Goal: Information Seeking & Learning: Check status

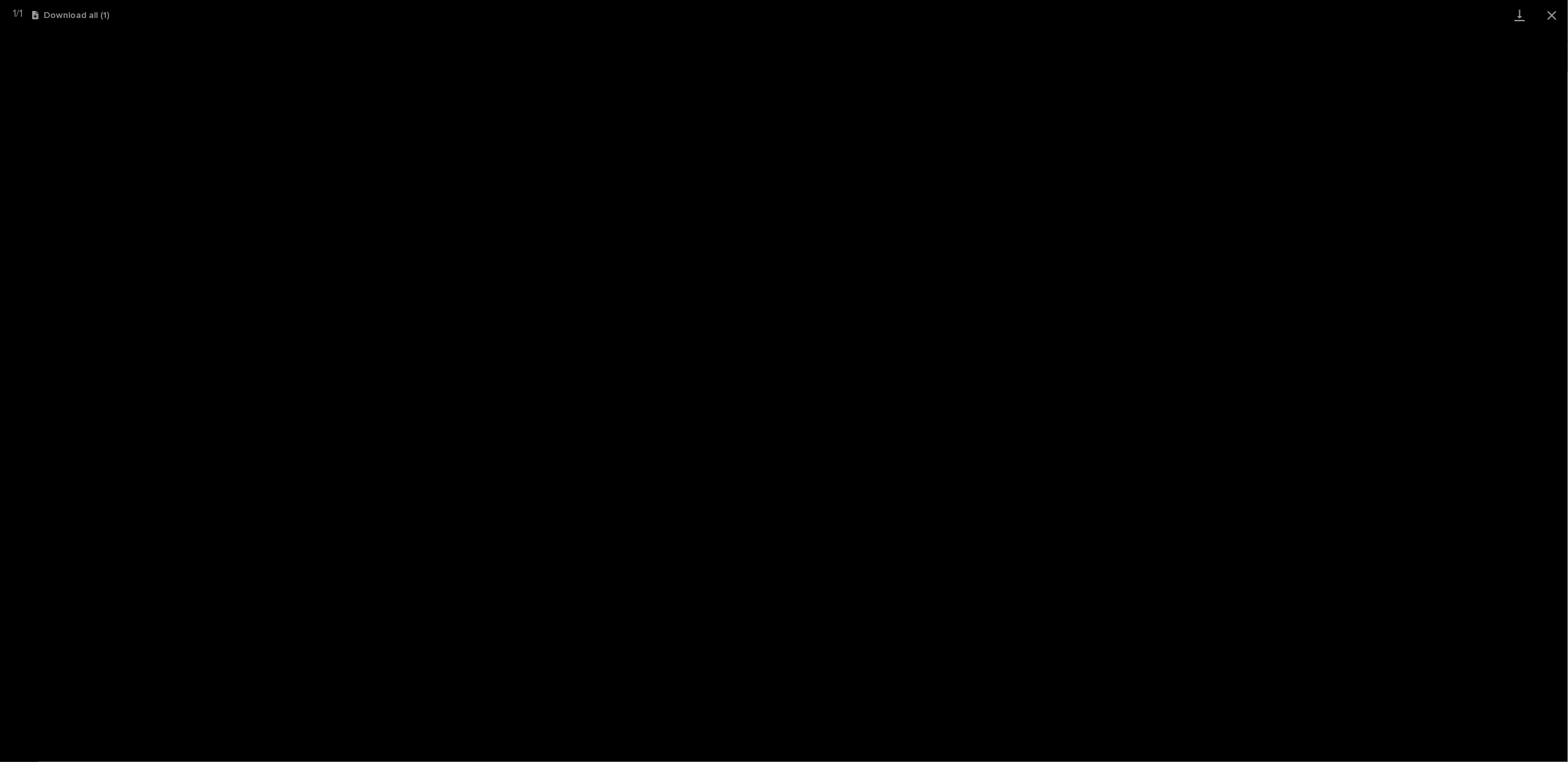
scroll to position [112, 0]
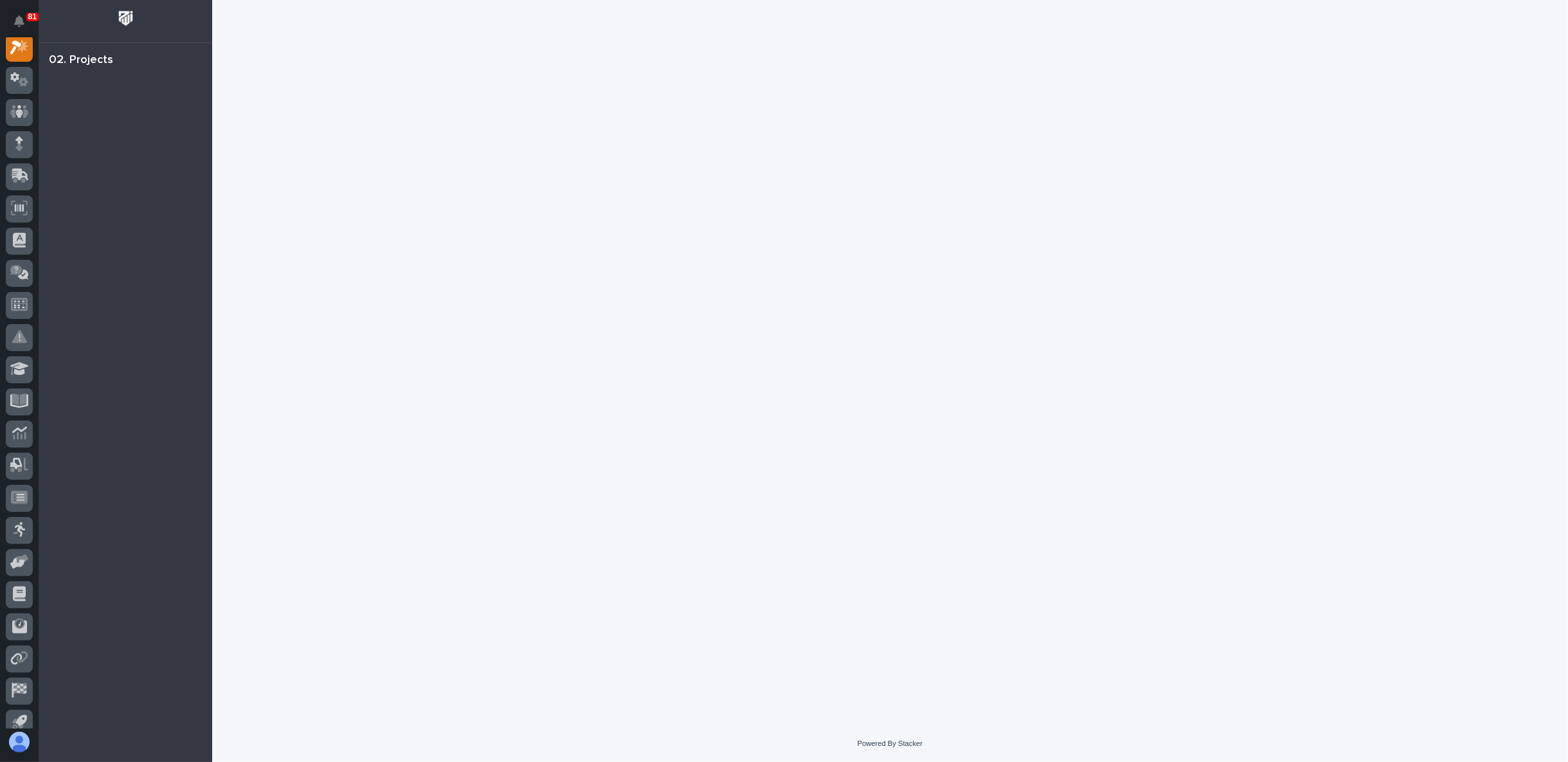
scroll to position [32, 0]
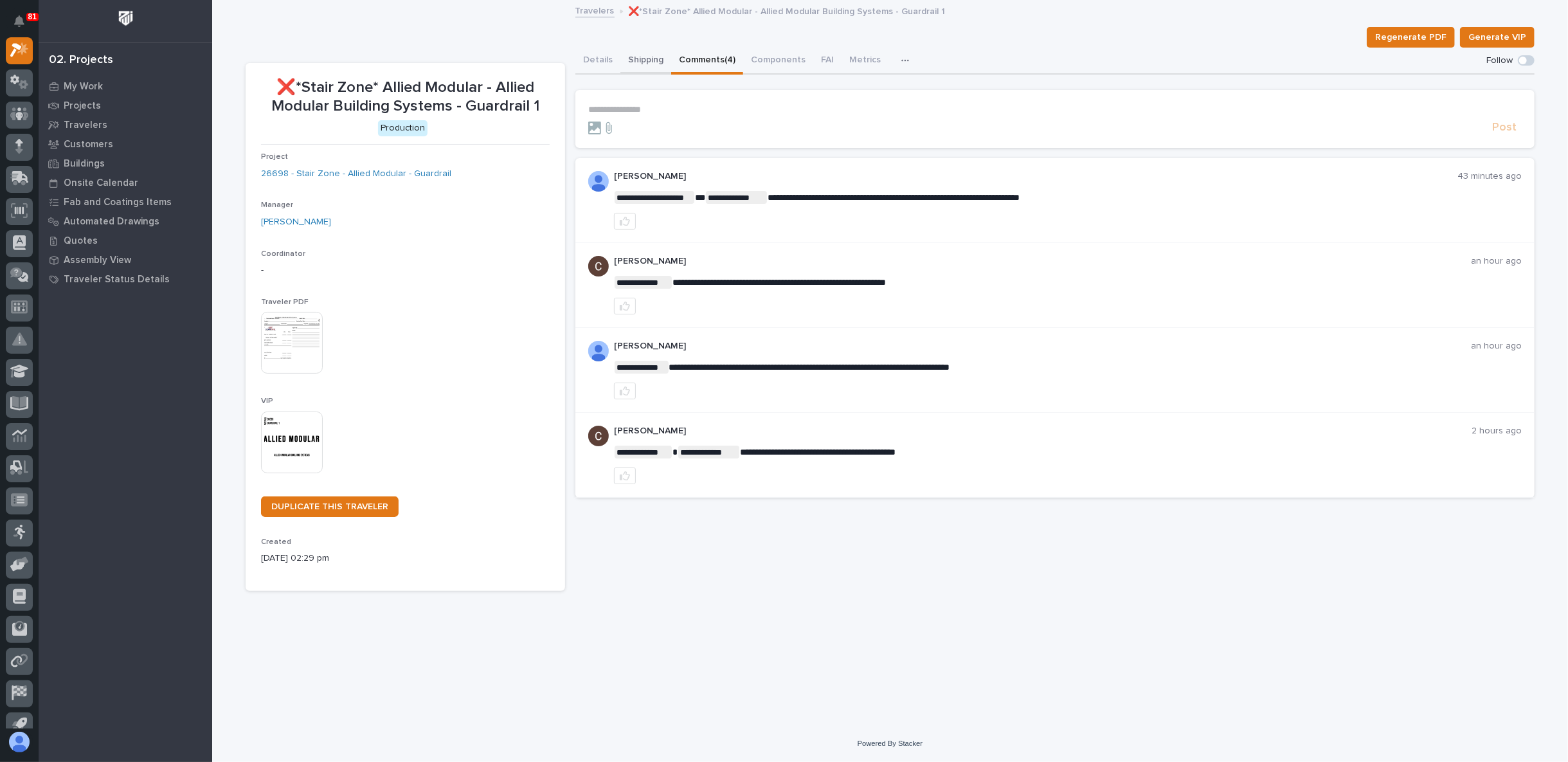
click at [643, 62] on button "Shipping" at bounding box center [646, 61] width 51 height 27
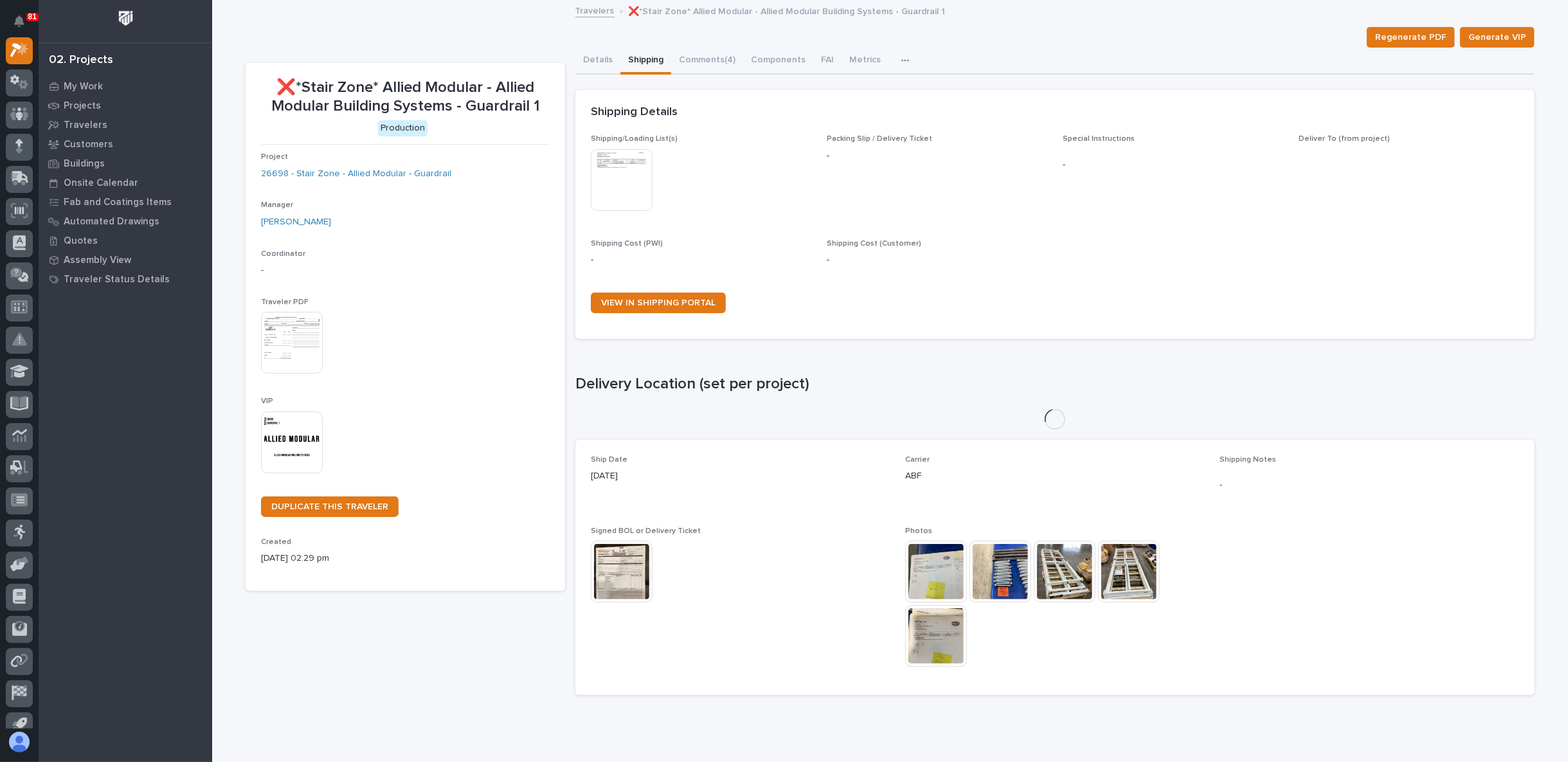
click at [624, 159] on img at bounding box center [622, 180] width 62 height 62
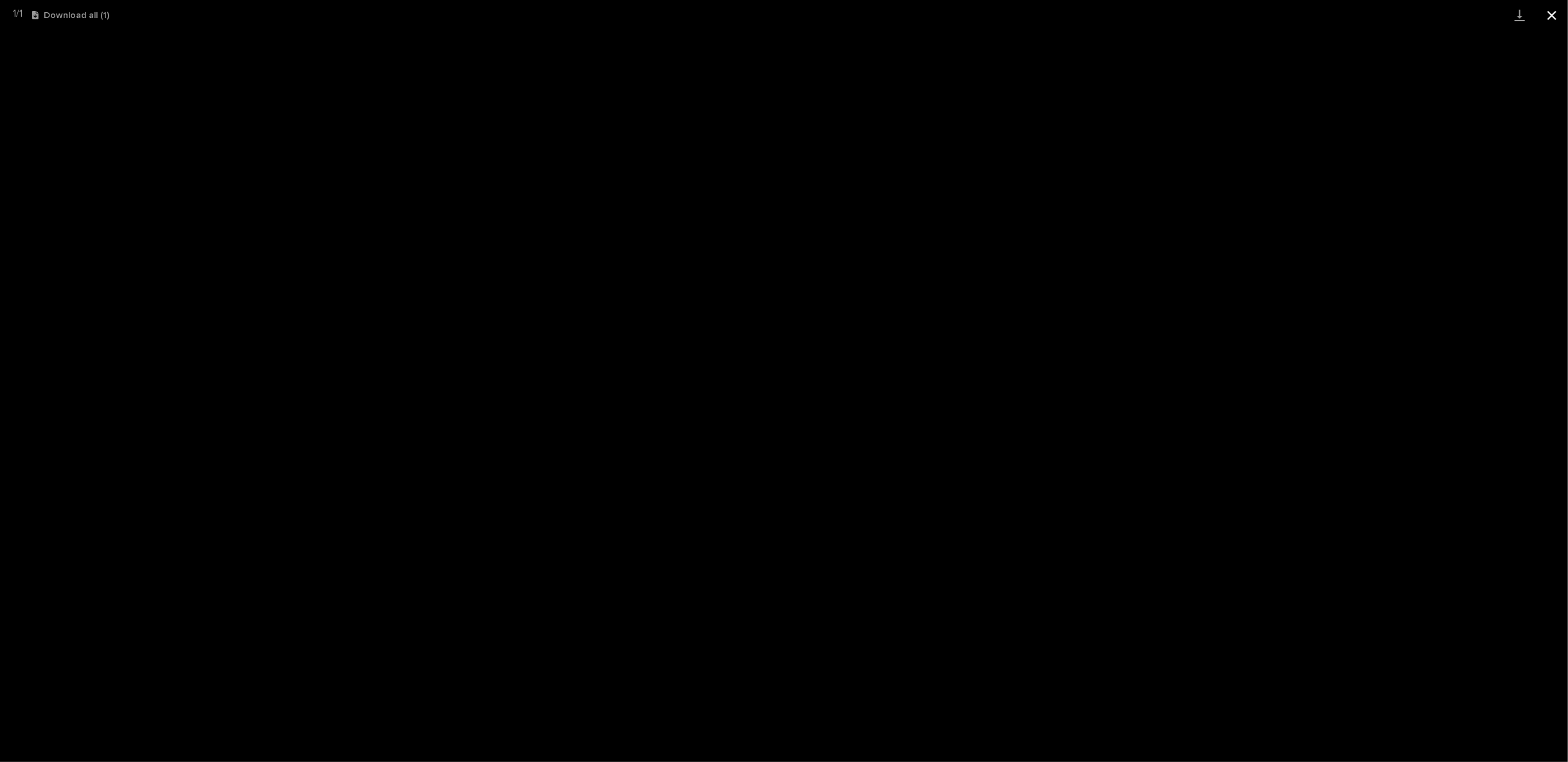
click at [1555, 13] on button "Close gallery" at bounding box center [1552, 15] width 32 height 30
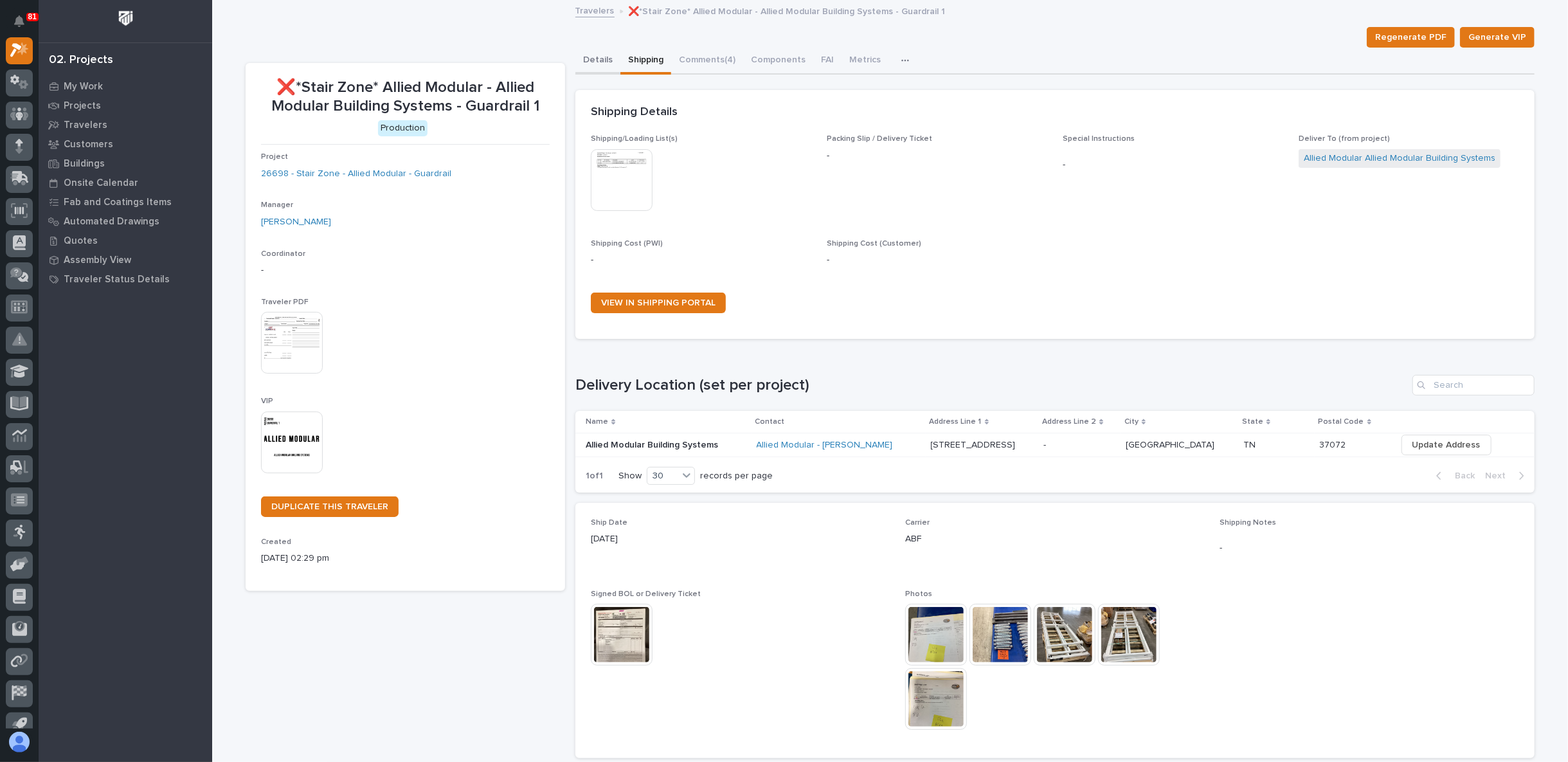
click at [582, 64] on button "Details" at bounding box center [598, 61] width 45 height 27
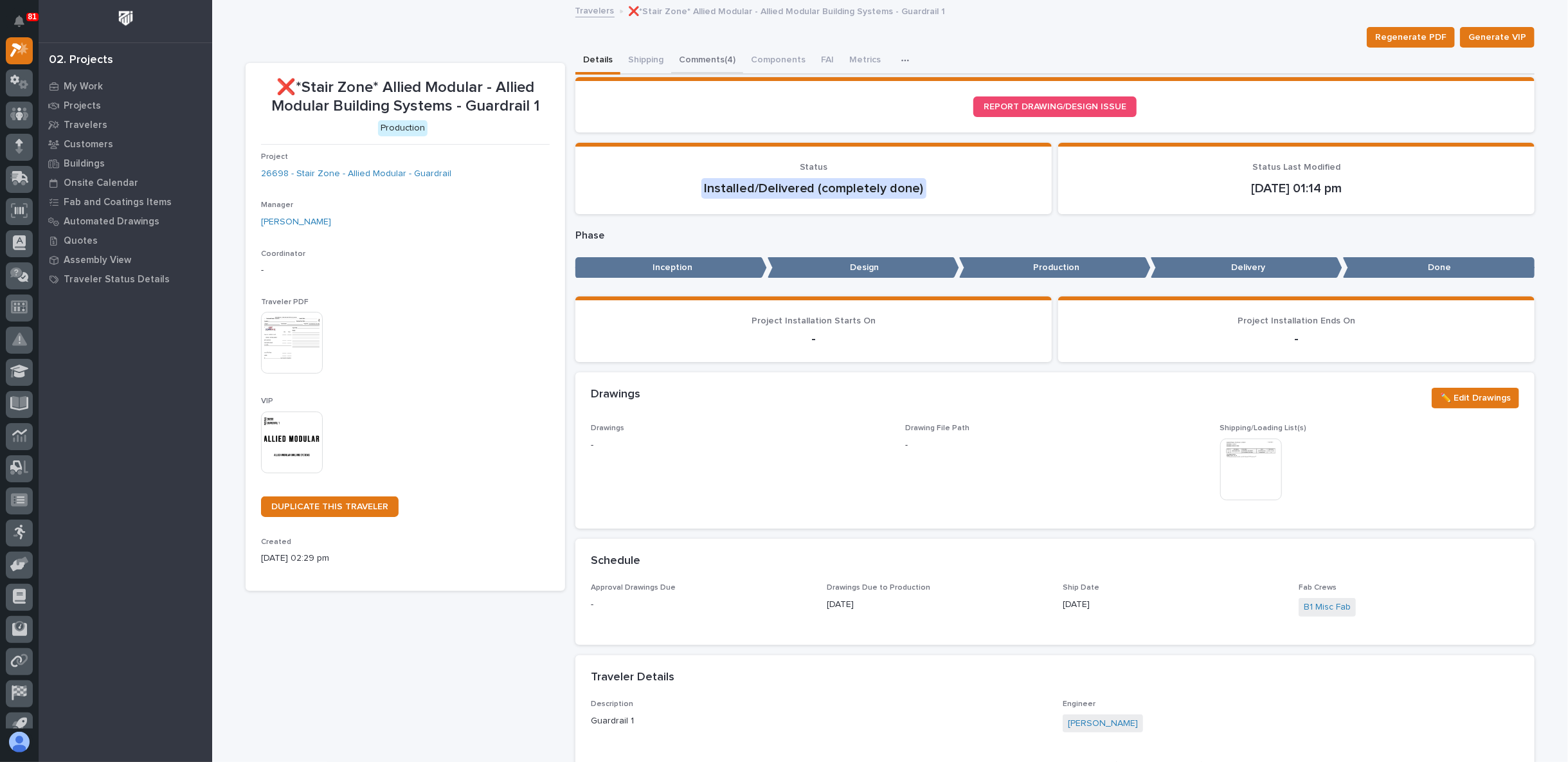
click at [689, 56] on button "Comments (4)" at bounding box center [707, 61] width 72 height 27
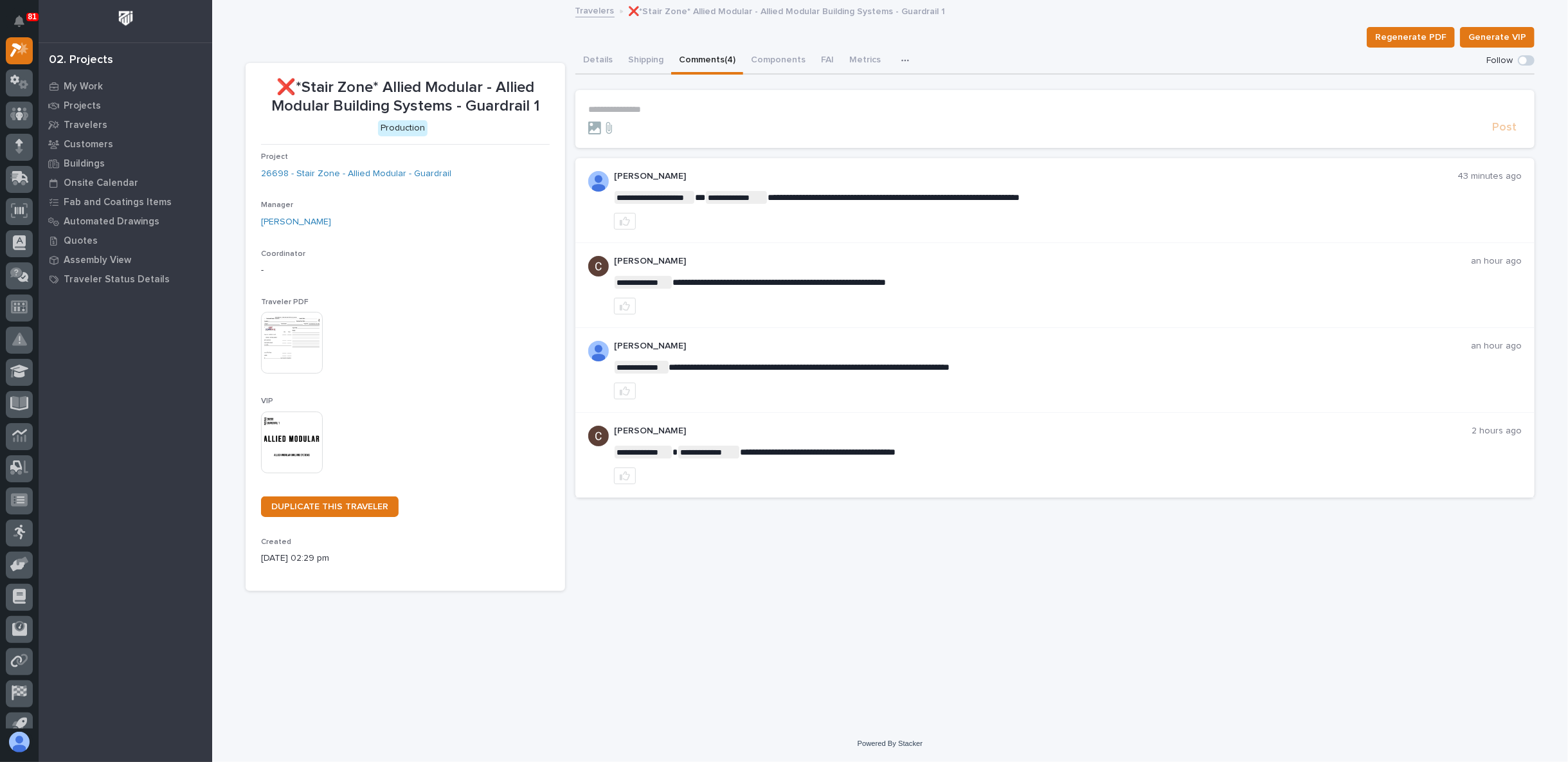
click at [616, 108] on p "**********" at bounding box center [1055, 110] width 933 height 11
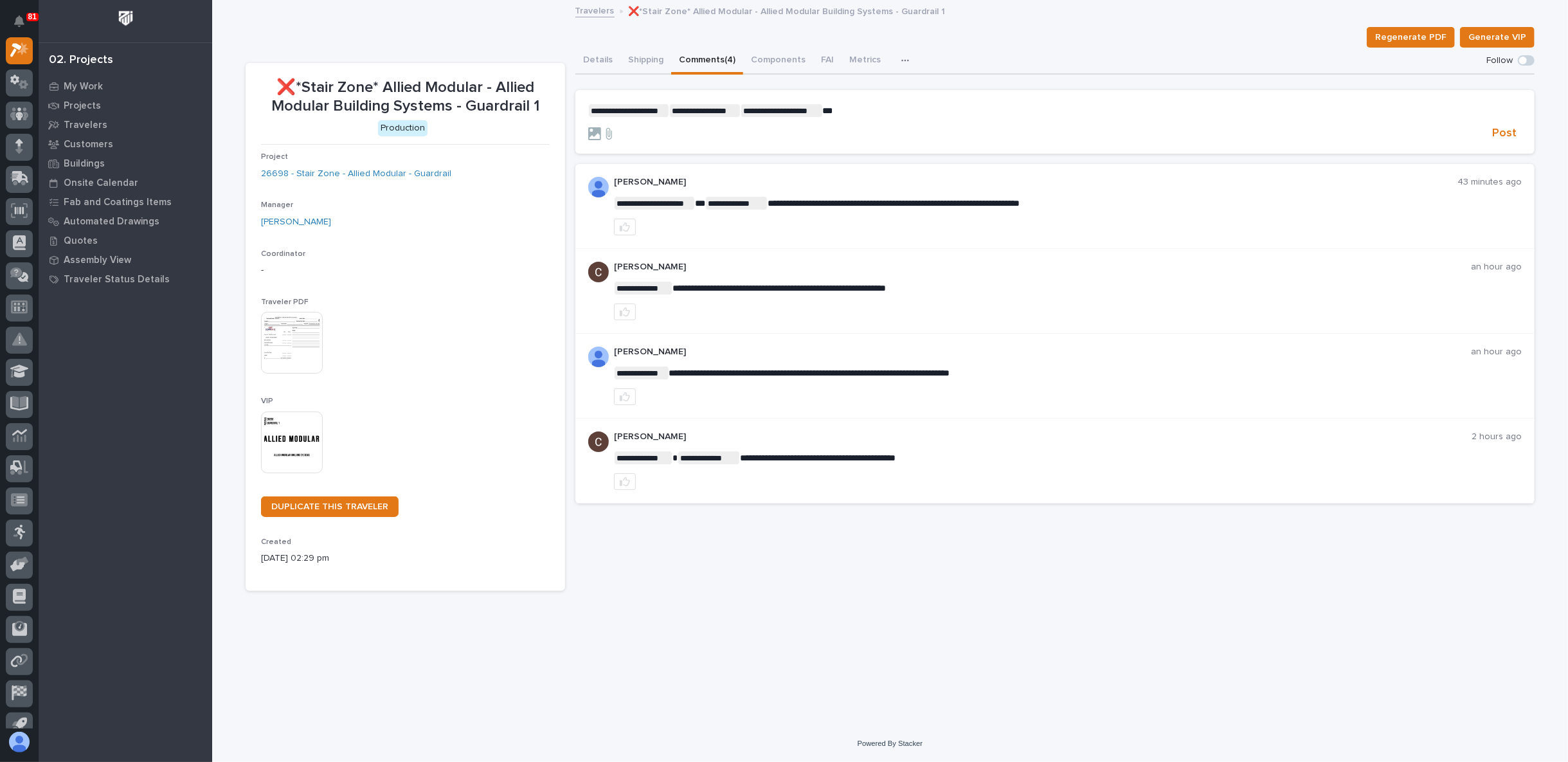
click at [671, 109] on span "**********" at bounding box center [705, 110] width 70 height 13
click at [667, 110] on span "**********" at bounding box center [629, 110] width 80 height 13
click at [772, 109] on p "**********" at bounding box center [1055, 110] width 933 height 13
click at [1510, 131] on span "Post" at bounding box center [1504, 133] width 25 height 15
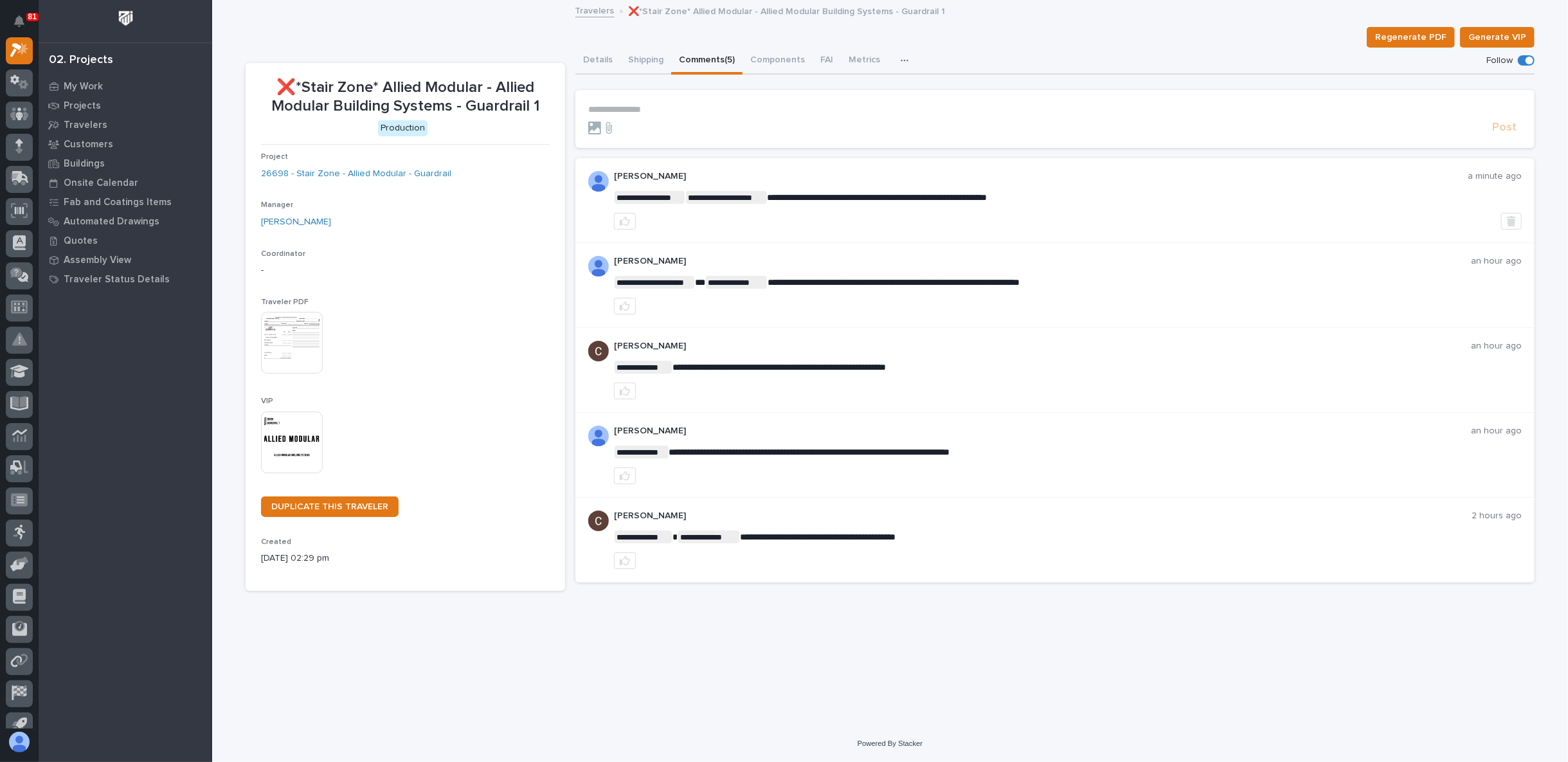
click at [509, 638] on div "**********" at bounding box center [890, 347] width 1302 height 692
click at [24, 178] on icon at bounding box center [19, 179] width 19 height 15
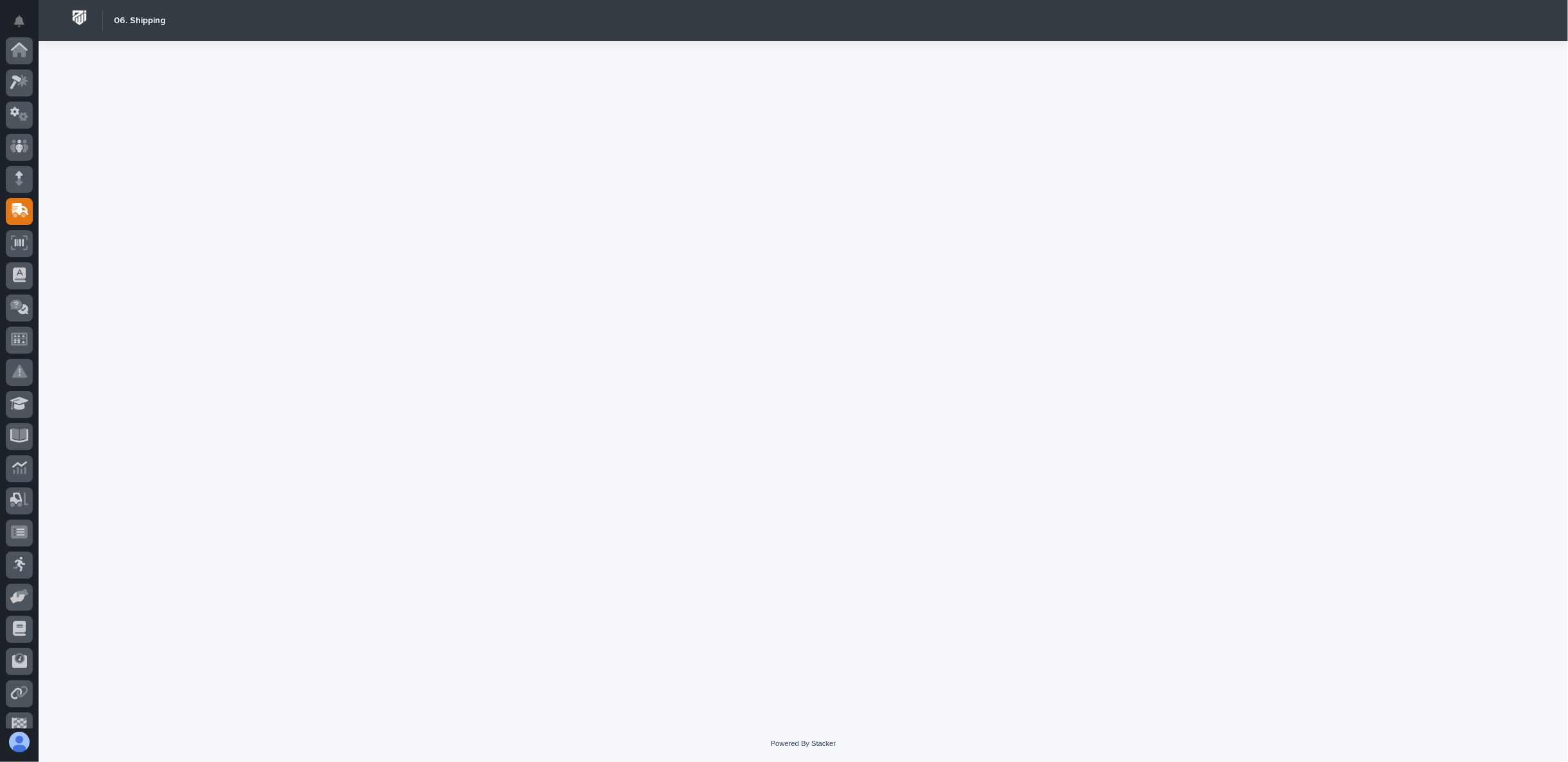
scroll to position [112, 0]
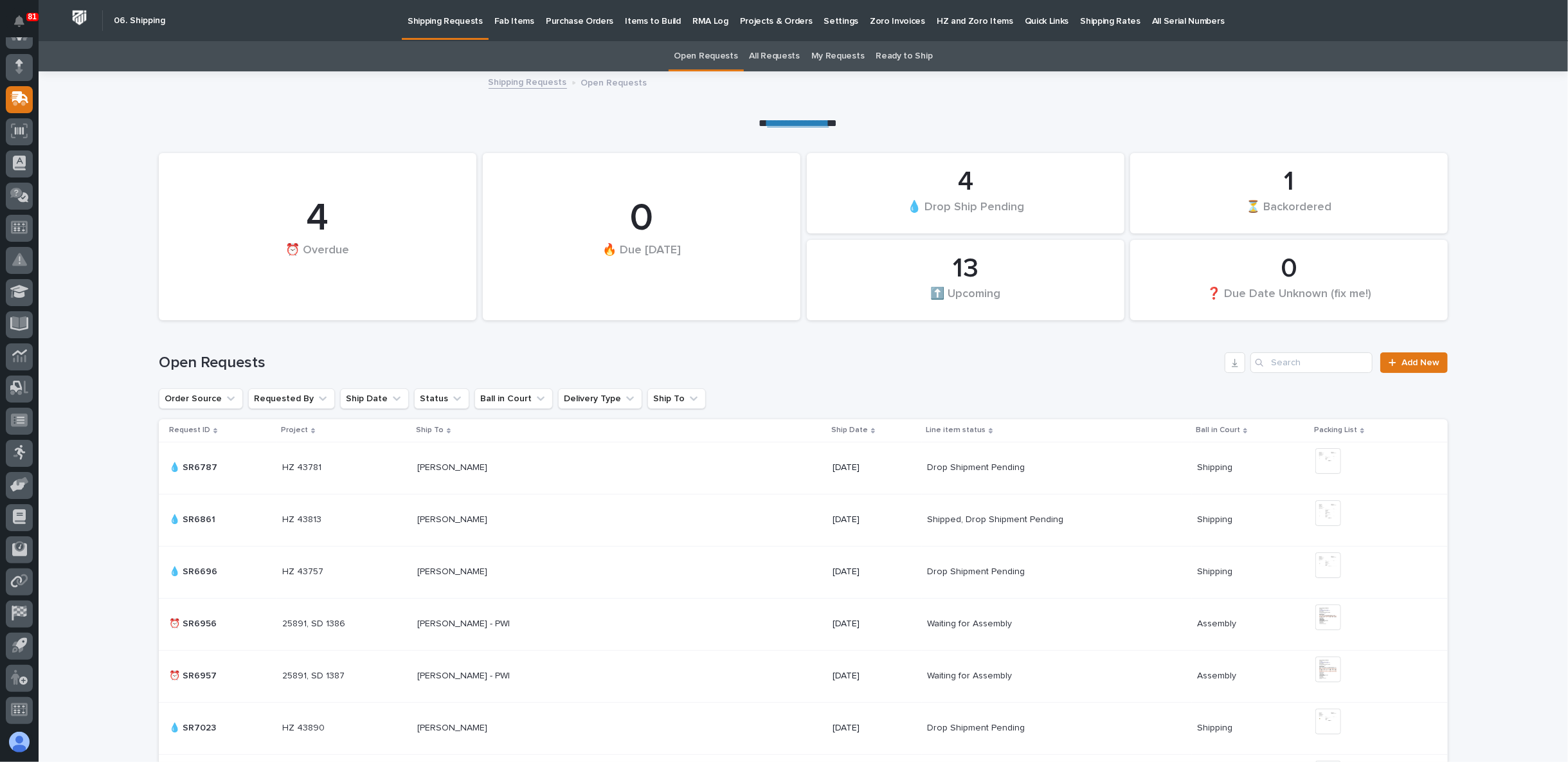
click at [504, 17] on p "Fab Items" at bounding box center [514, 13] width 40 height 27
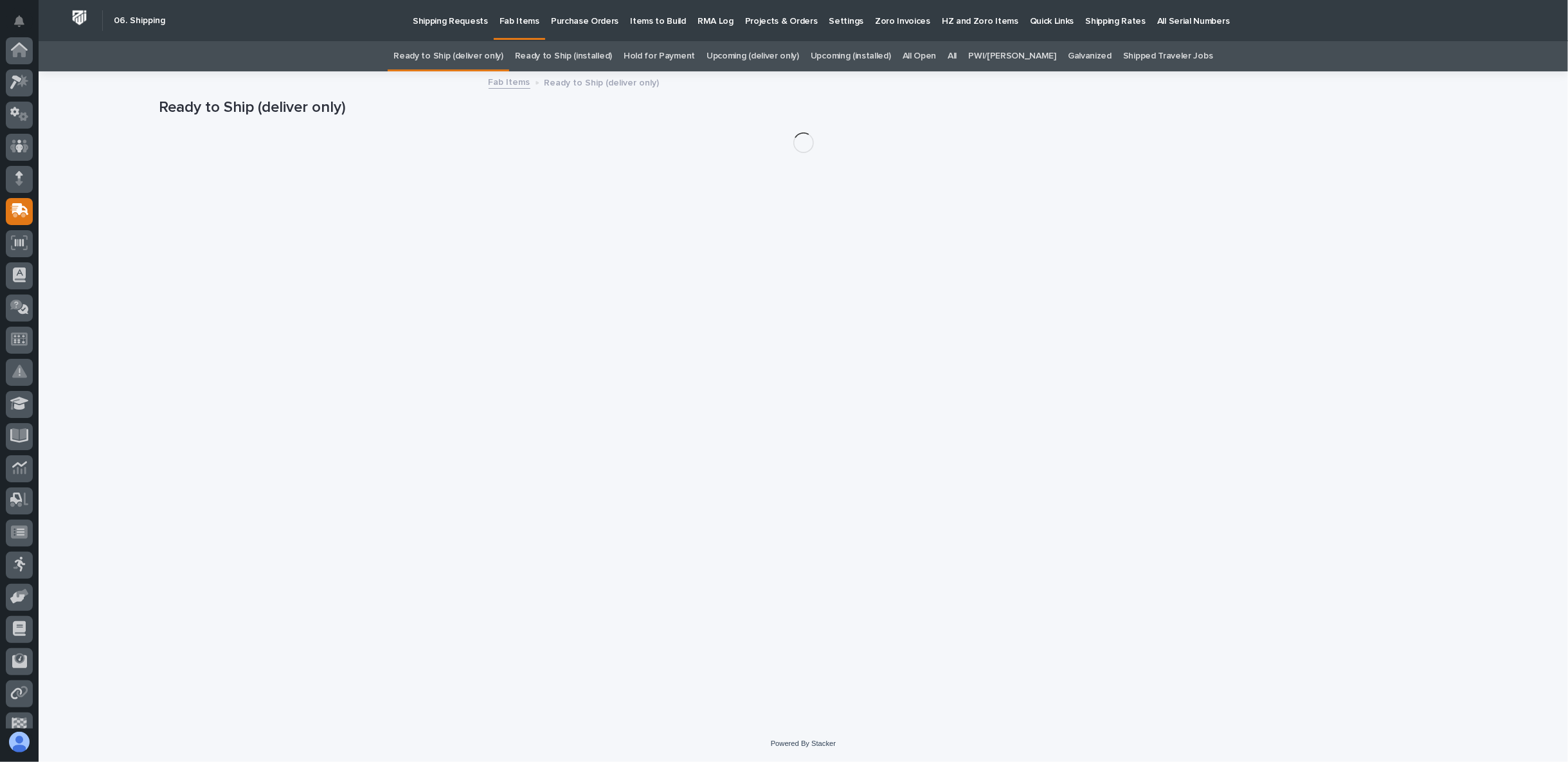
scroll to position [112, 0]
click at [957, 58] on link "All" at bounding box center [951, 56] width 9 height 30
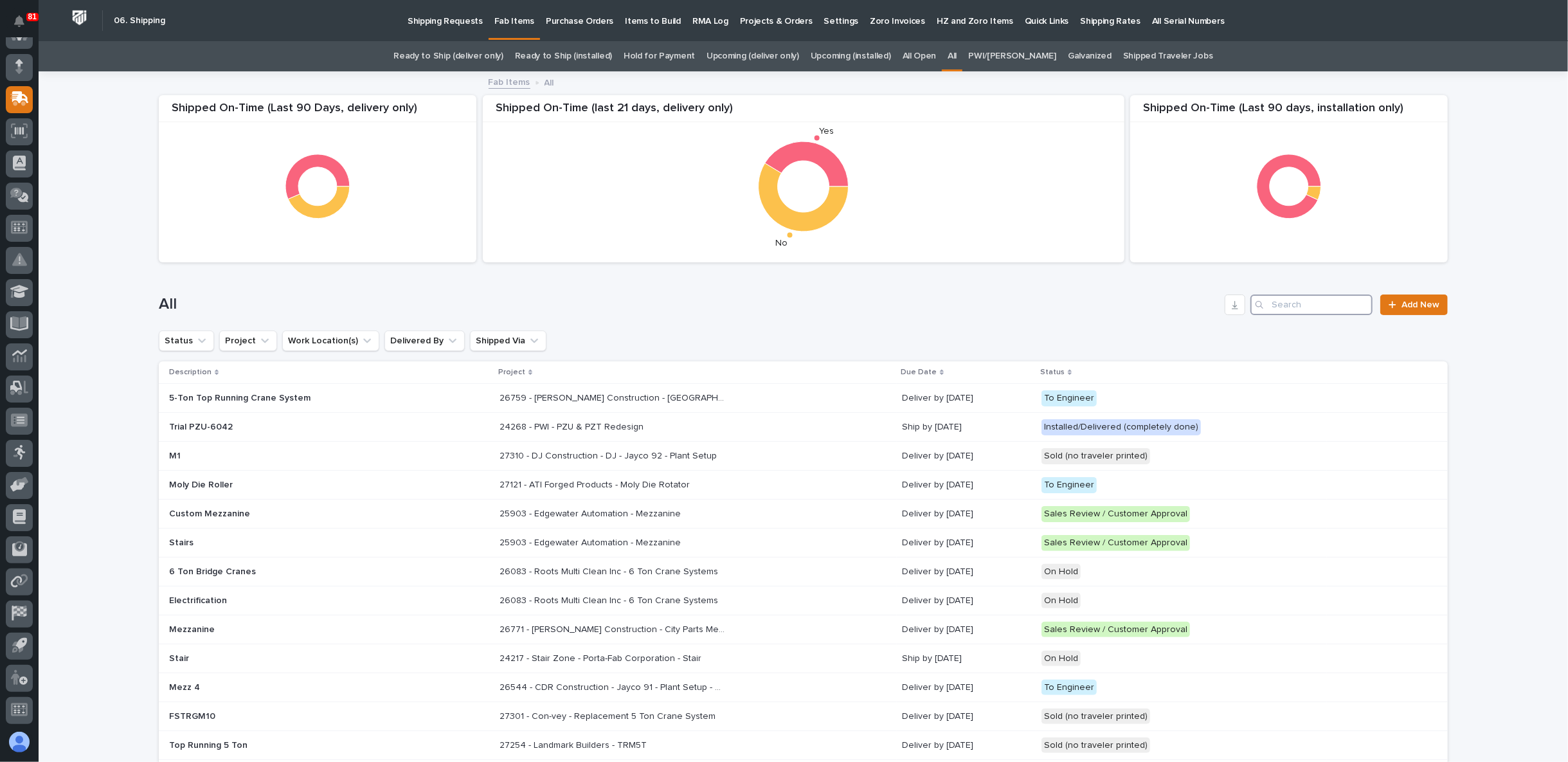
click at [1282, 306] on input "Search" at bounding box center [1311, 304] width 122 height 21
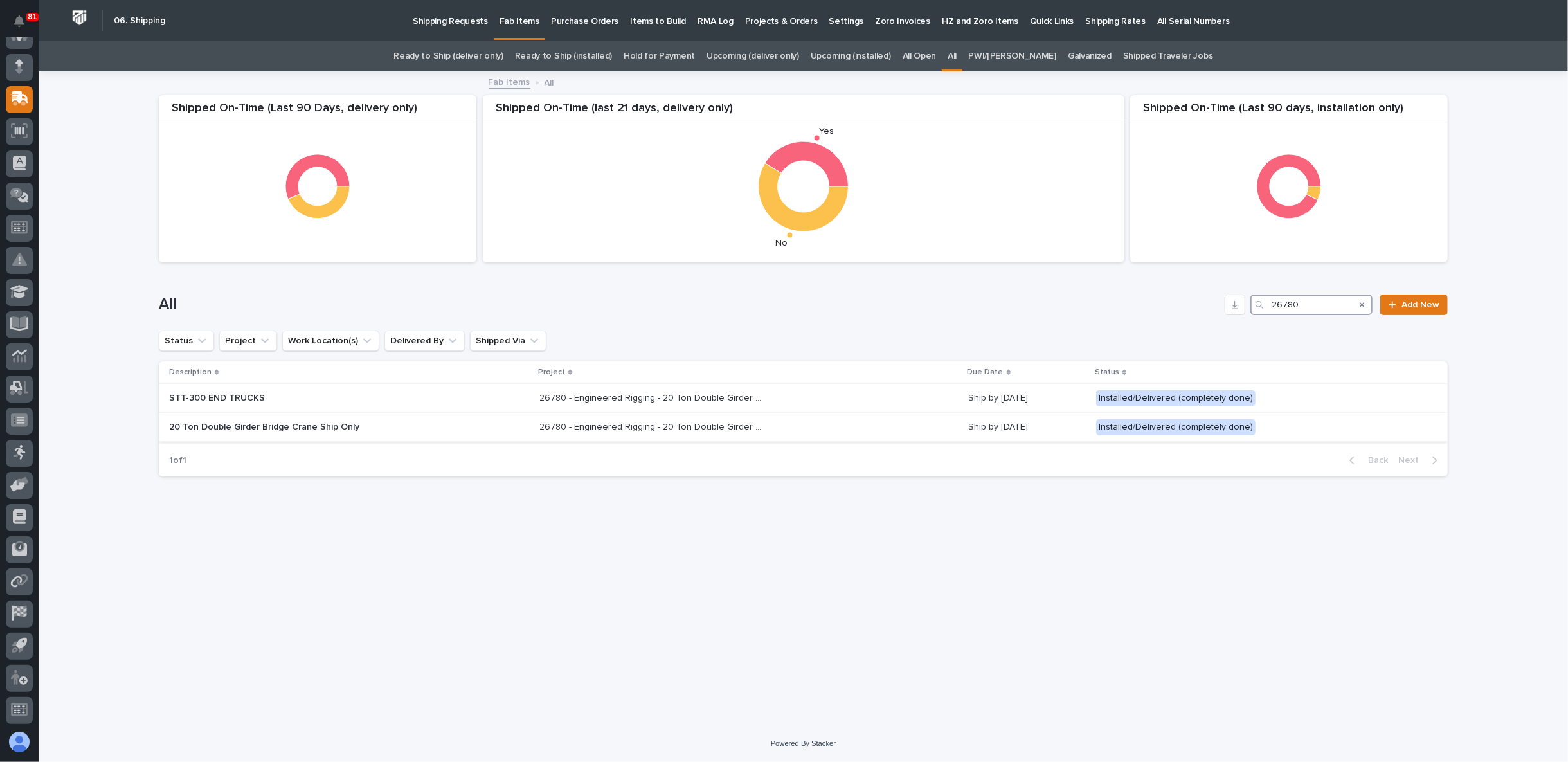
type input "26780"
click at [235, 426] on p "20 Ton Double Girder Bridge Crane Ship Only" at bounding box center [282, 427] width 225 height 11
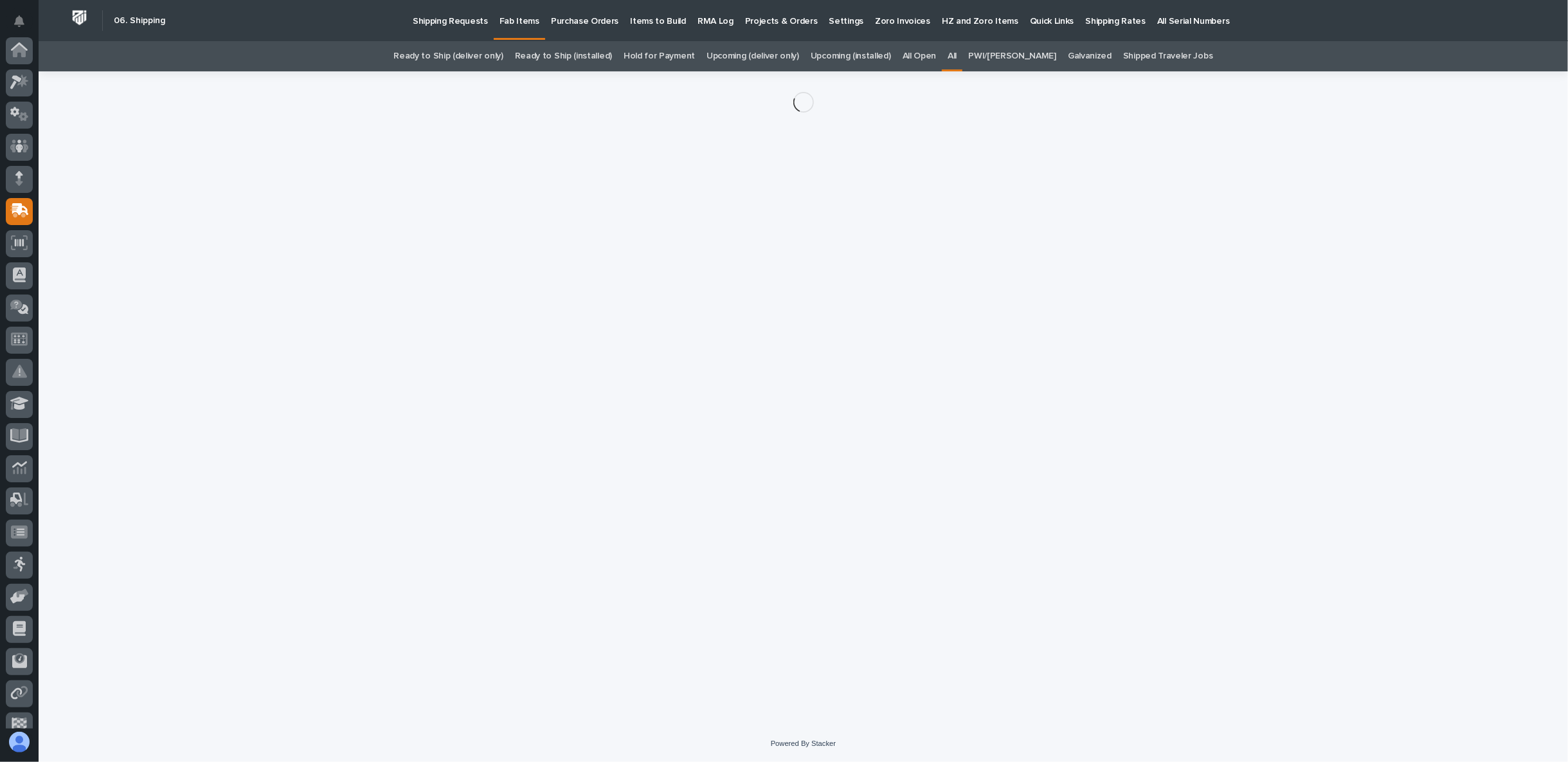
scroll to position [112, 0]
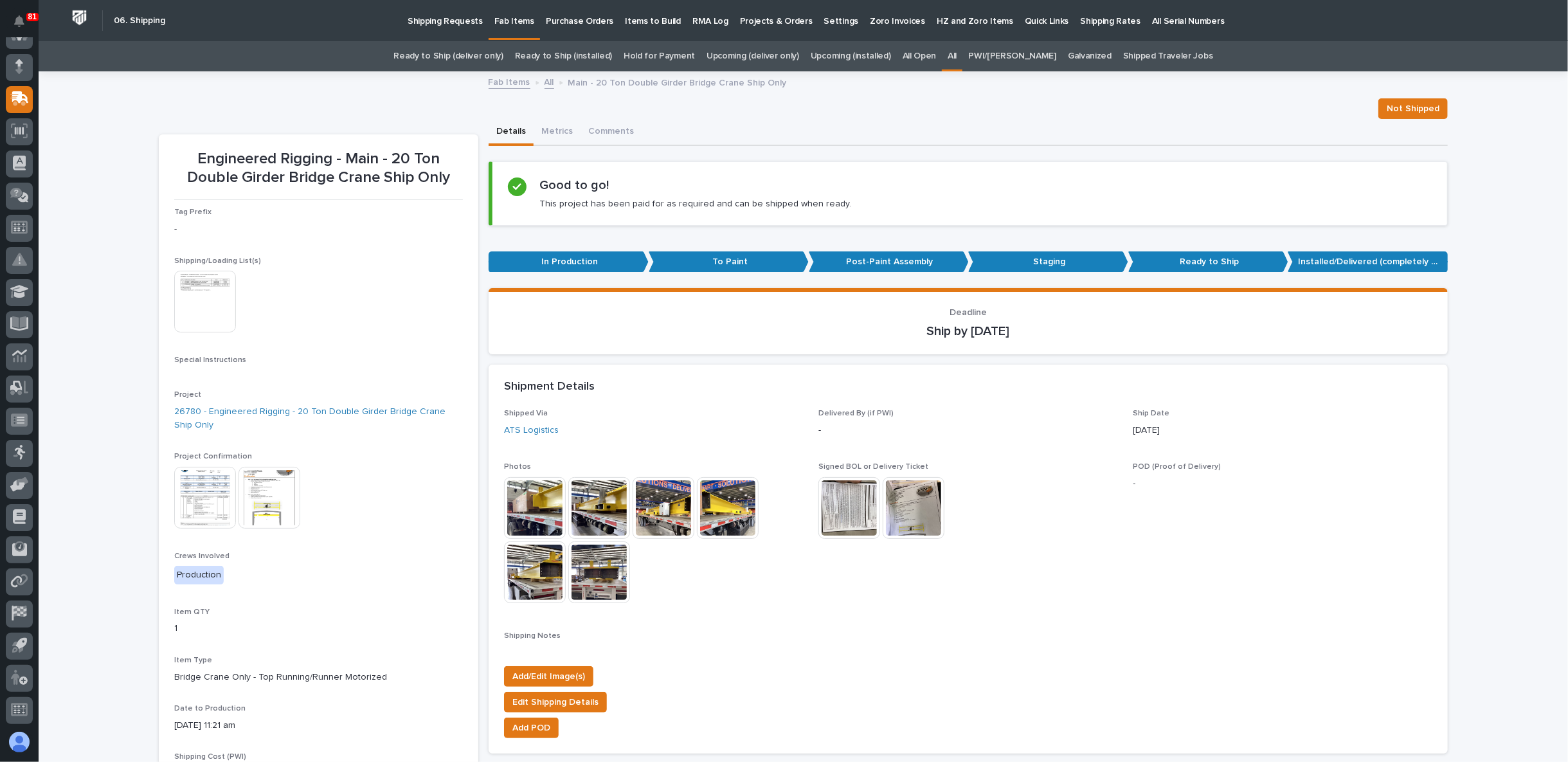
click at [206, 308] on img at bounding box center [205, 302] width 62 height 62
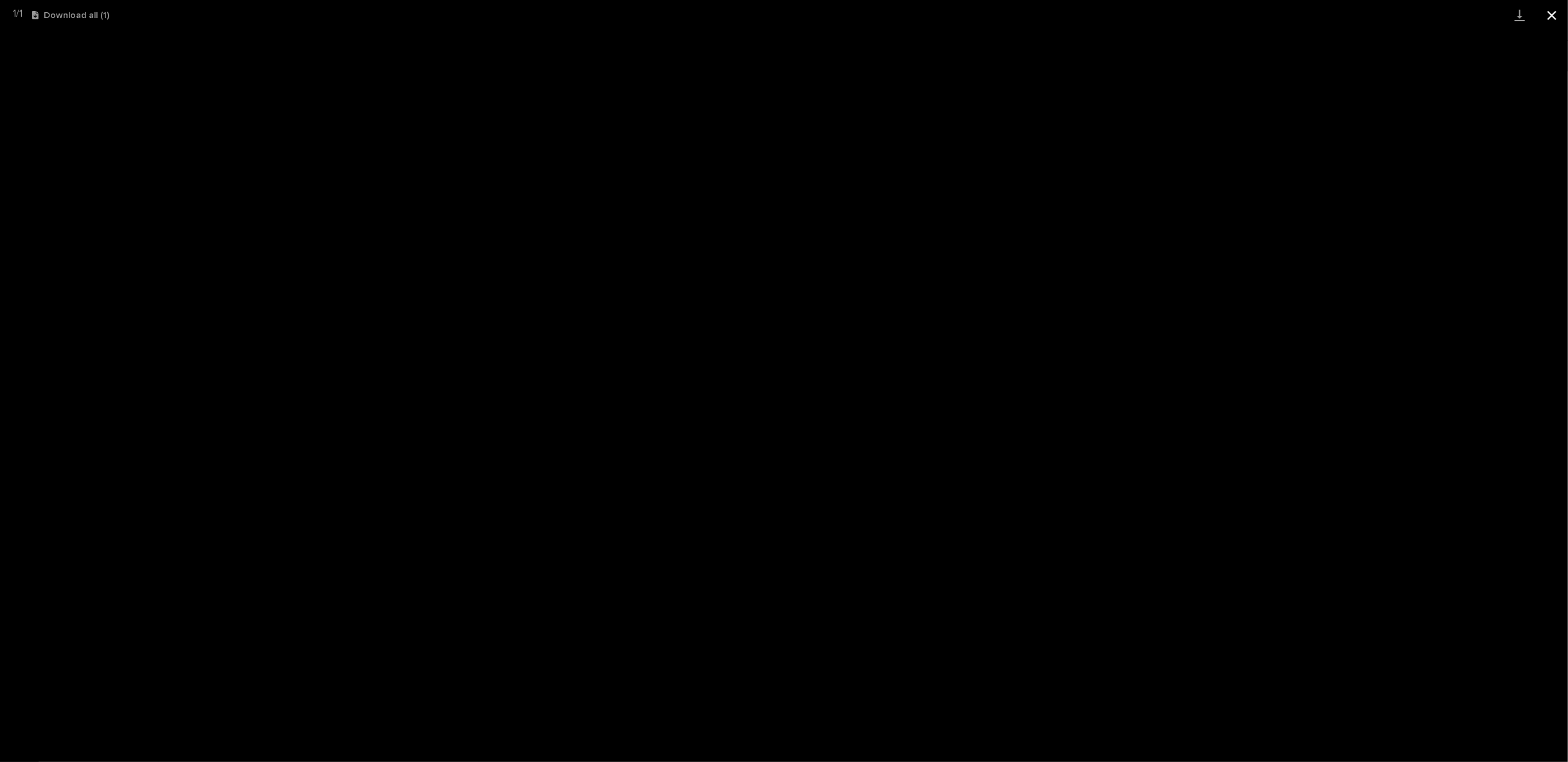
click at [1554, 17] on button "Close gallery" at bounding box center [1552, 15] width 32 height 30
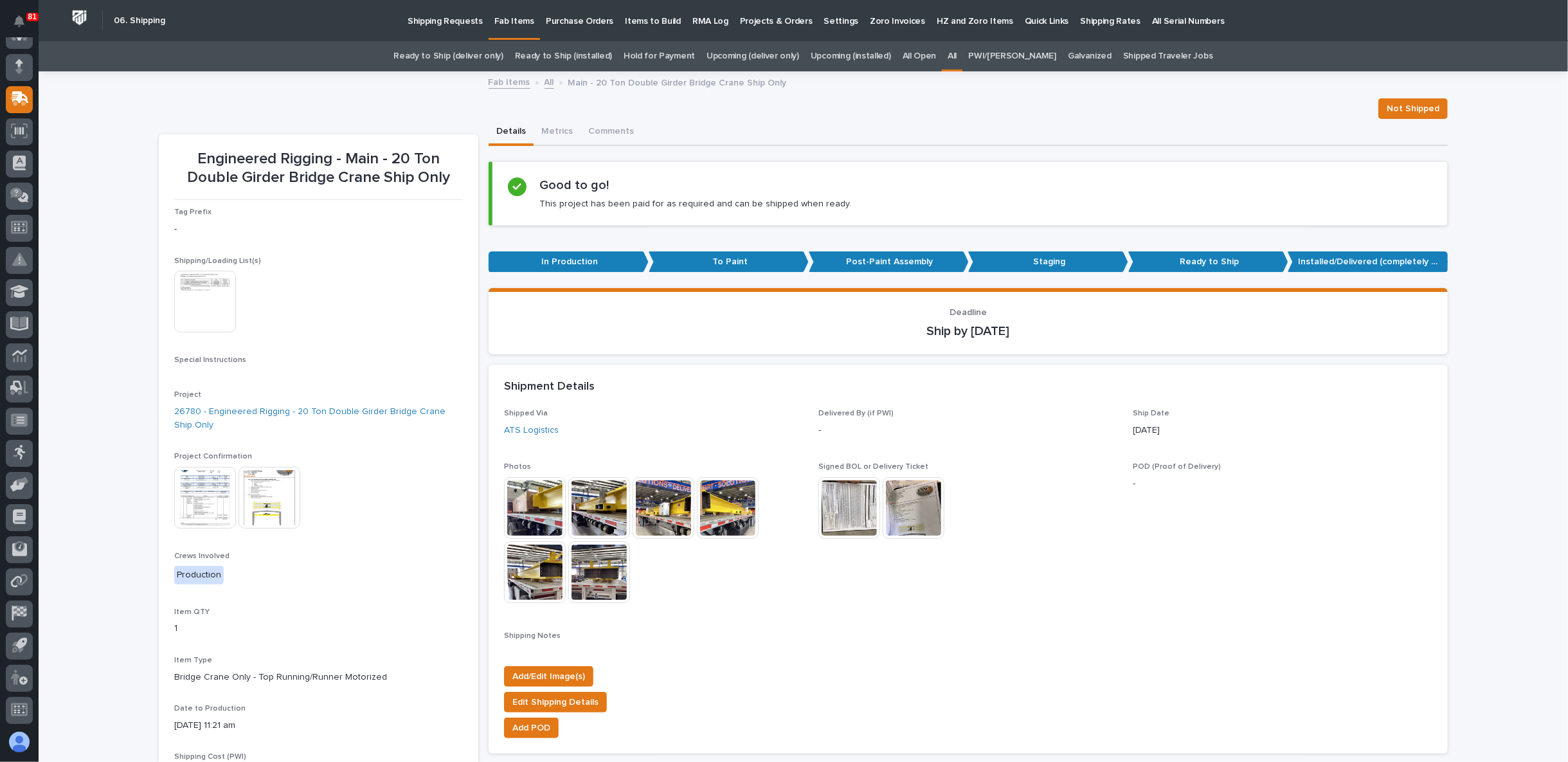
scroll to position [72, 0]
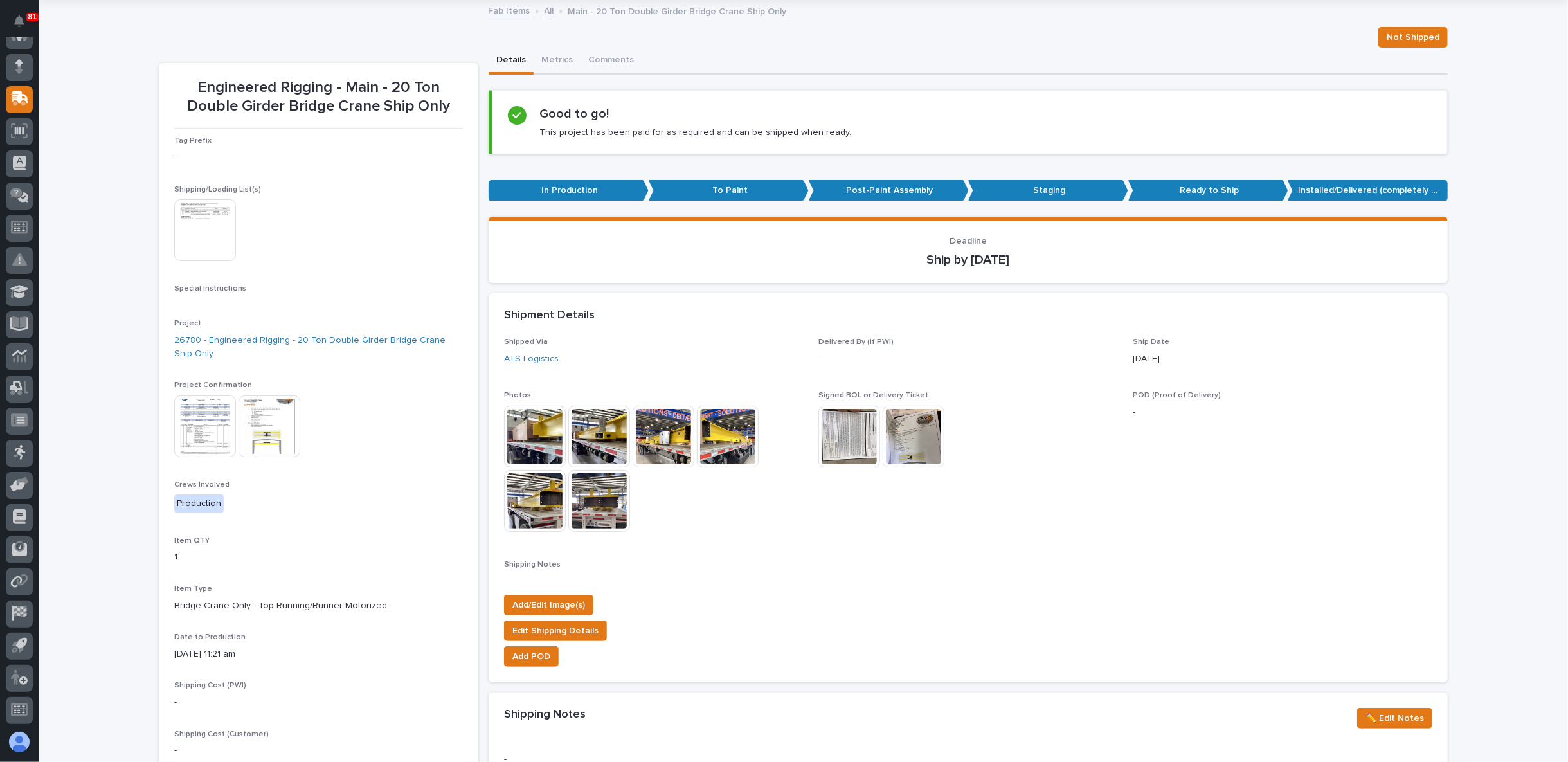
click at [899, 434] on img at bounding box center [913, 437] width 62 height 62
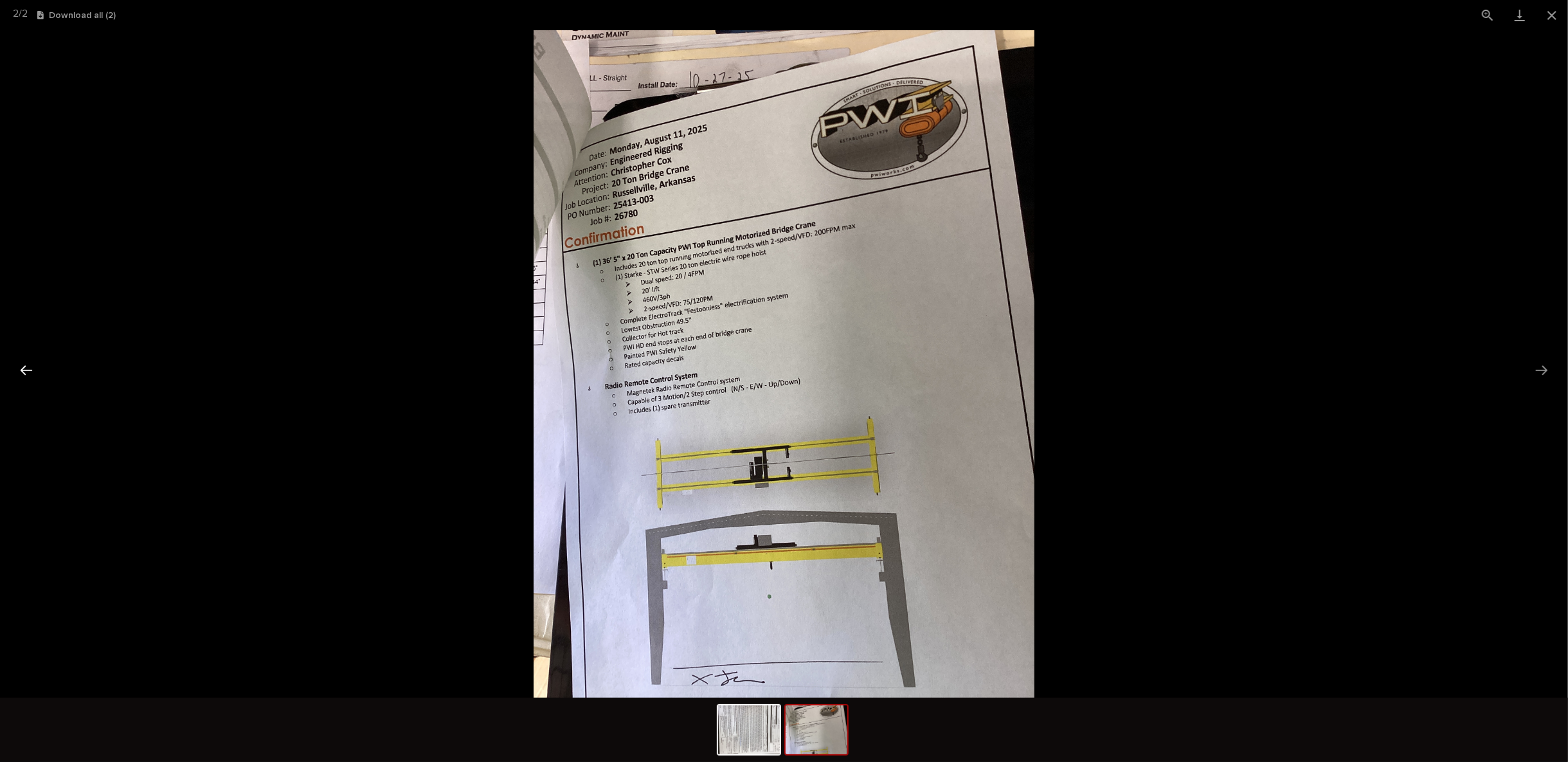
click at [27, 370] on button "Previous slide" at bounding box center [26, 371] width 27 height 25
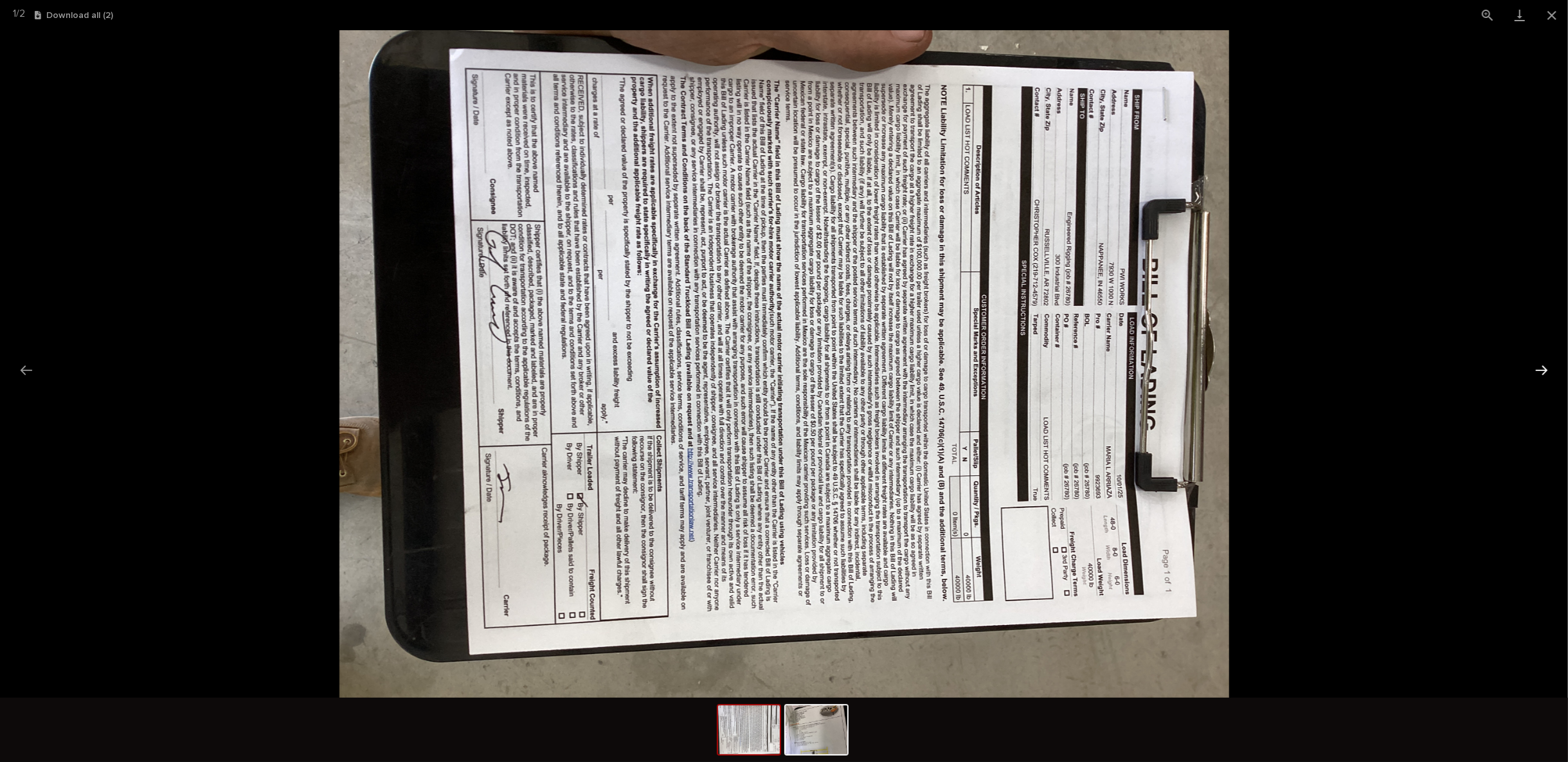
click at [1547, 366] on button "Next slide" at bounding box center [1542, 371] width 27 height 25
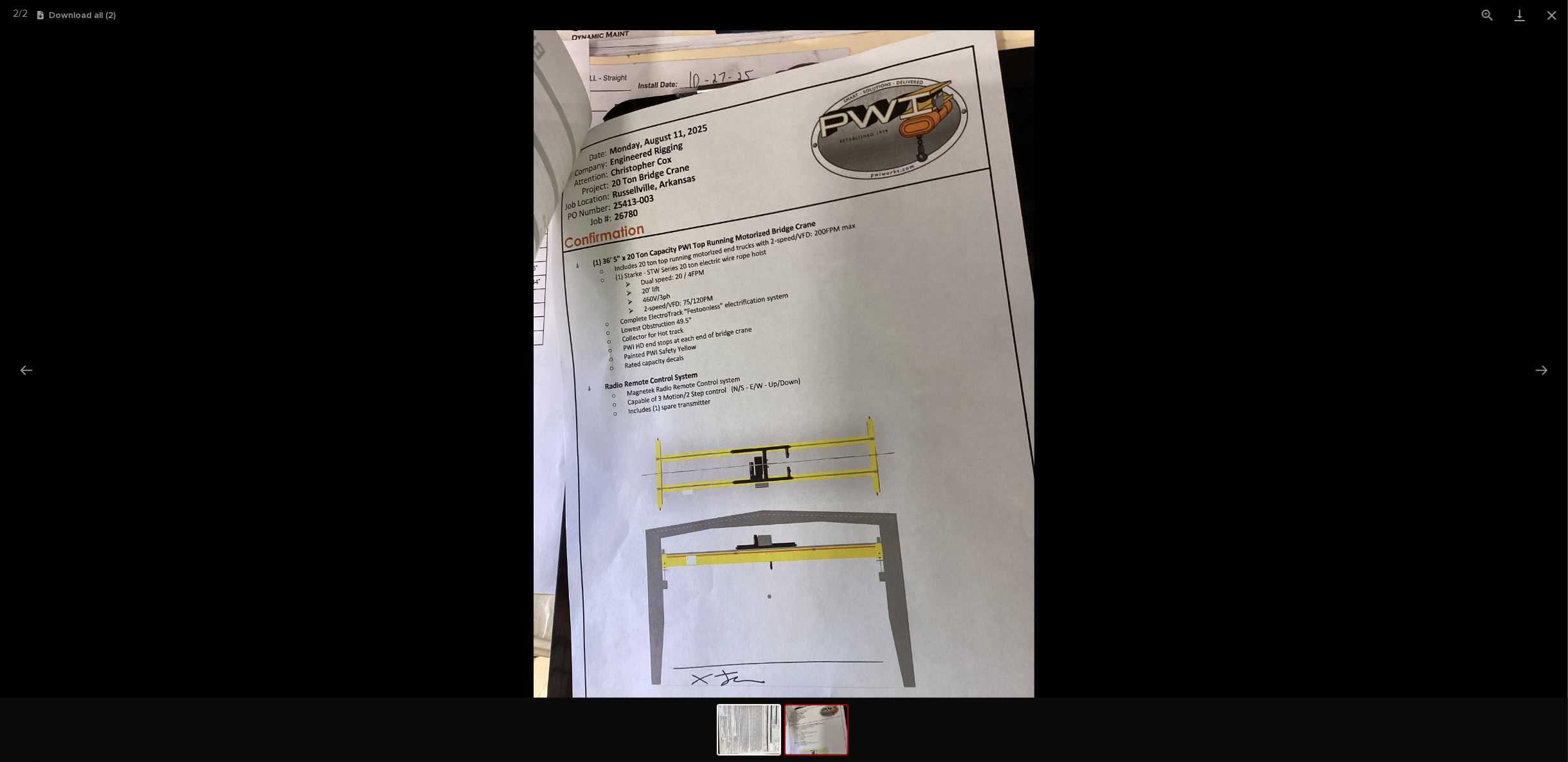
click at [1322, 259] on picture at bounding box center [784, 364] width 1568 height 668
click at [1553, 10] on button "Close gallery" at bounding box center [1552, 15] width 32 height 30
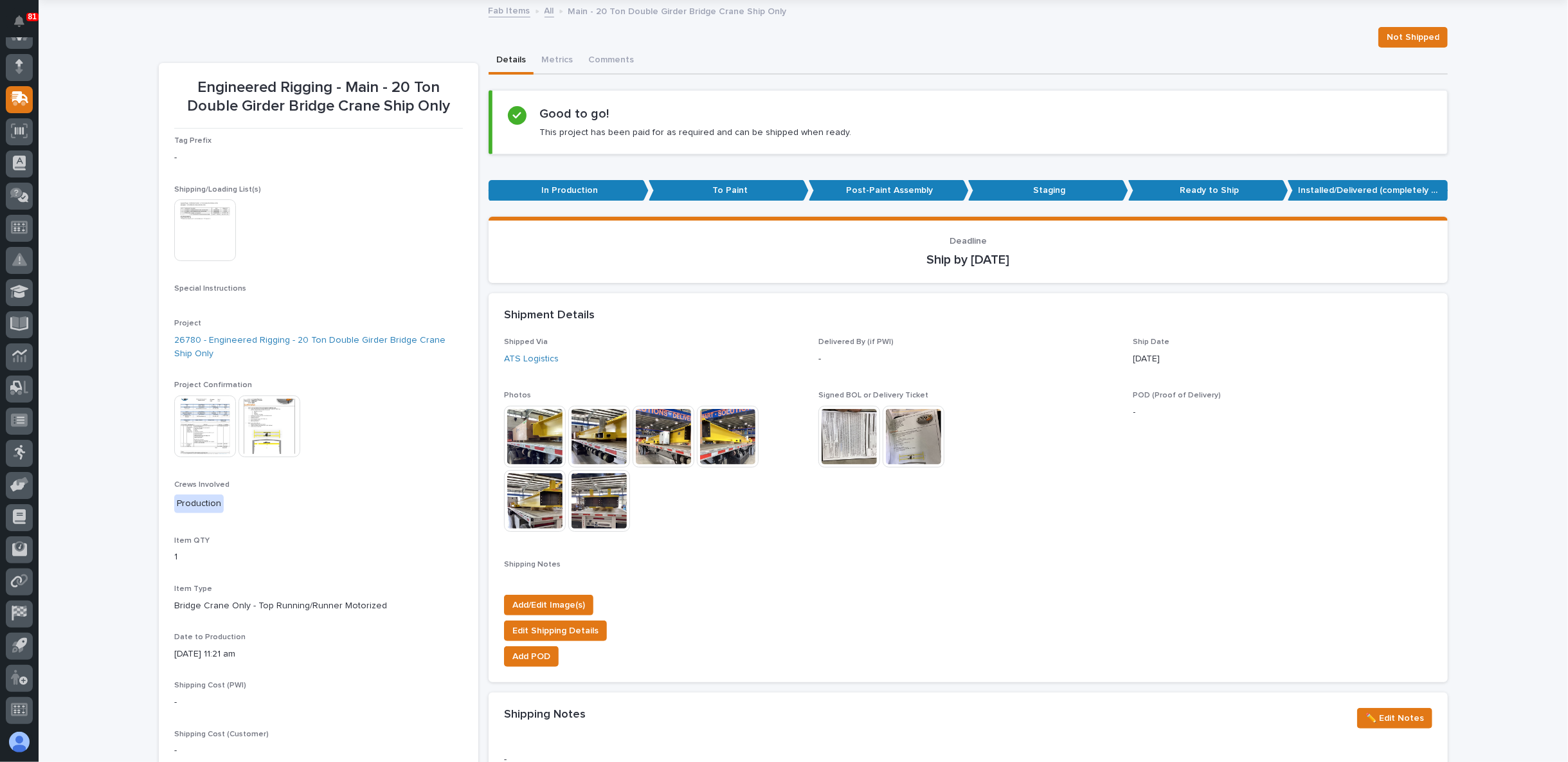
click at [540, 430] on img at bounding box center [535, 437] width 62 height 62
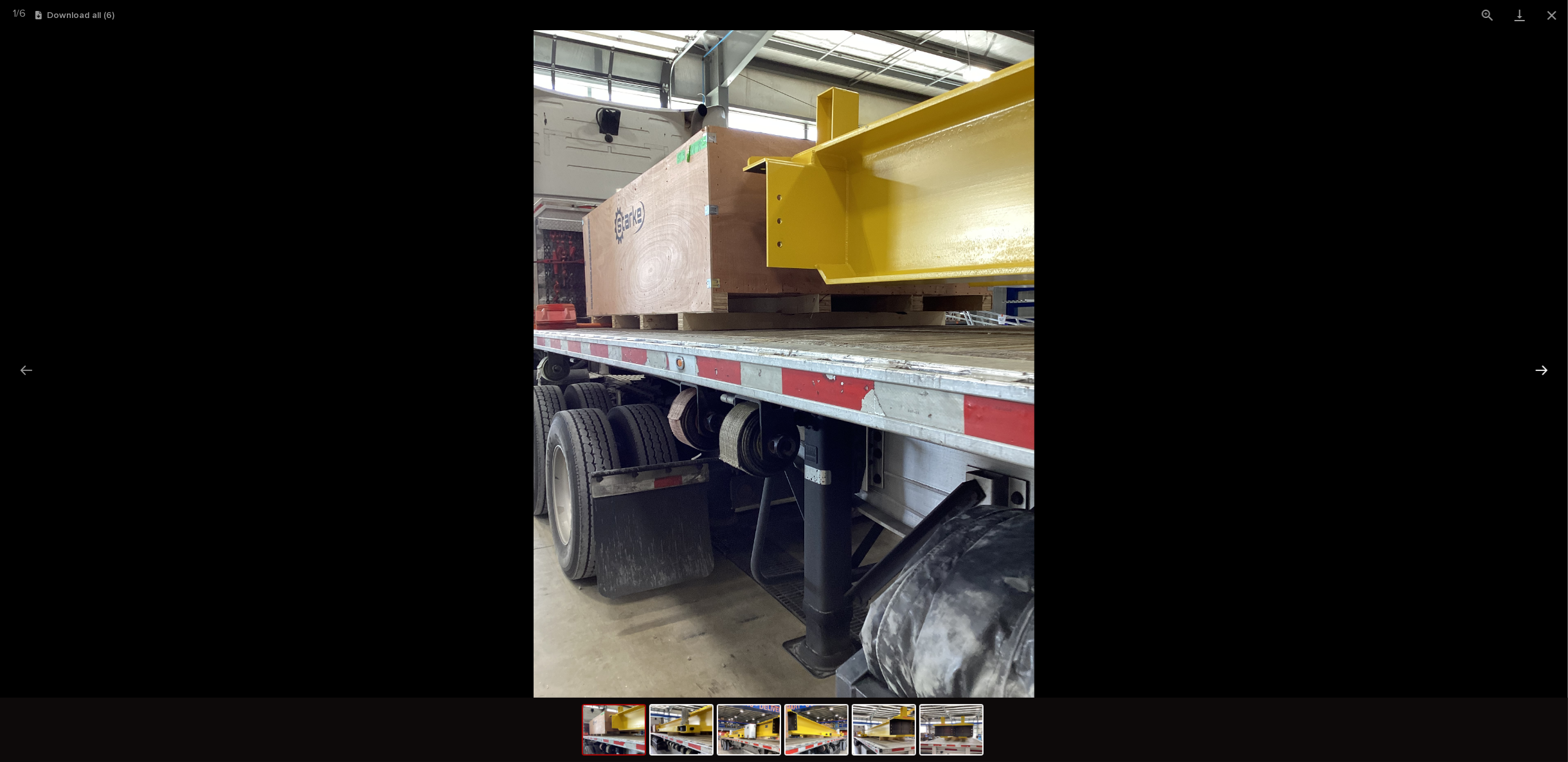
click at [1542, 369] on button "Next slide" at bounding box center [1542, 371] width 27 height 25
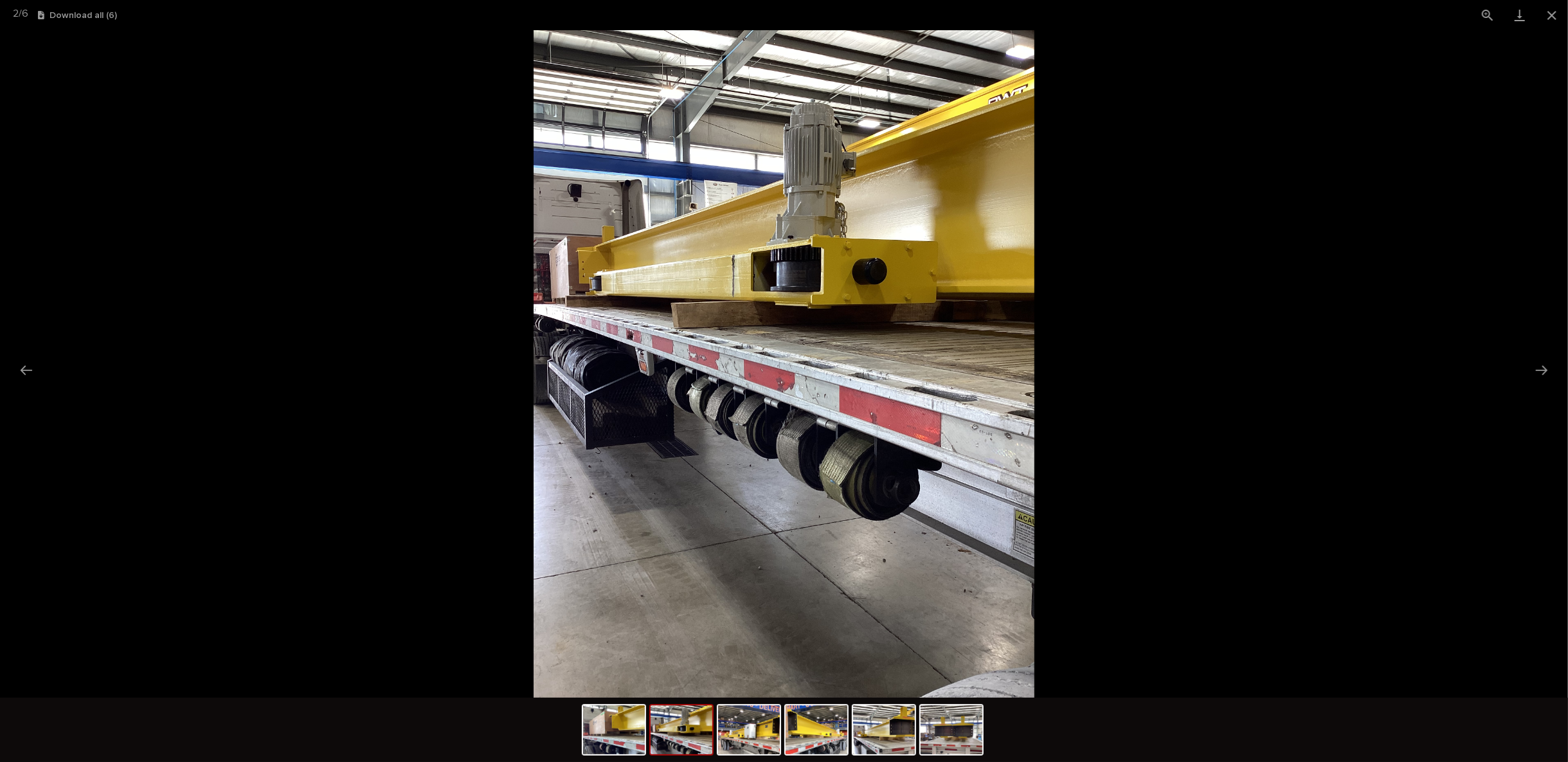
scroll to position [0, 0]
click at [1389, 294] on picture at bounding box center [784, 364] width 1568 height 668
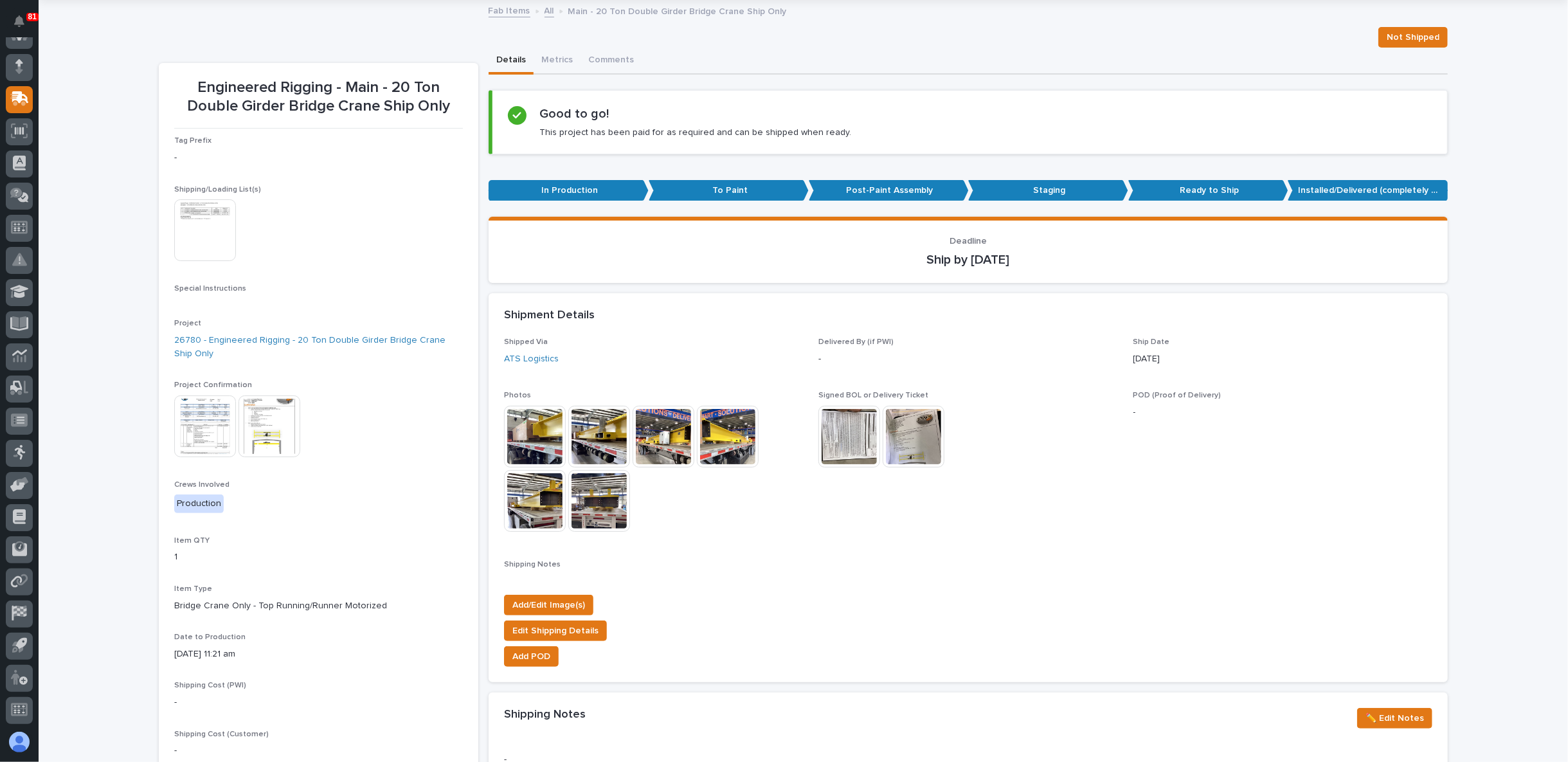
click at [207, 206] on img at bounding box center [205, 230] width 62 height 62
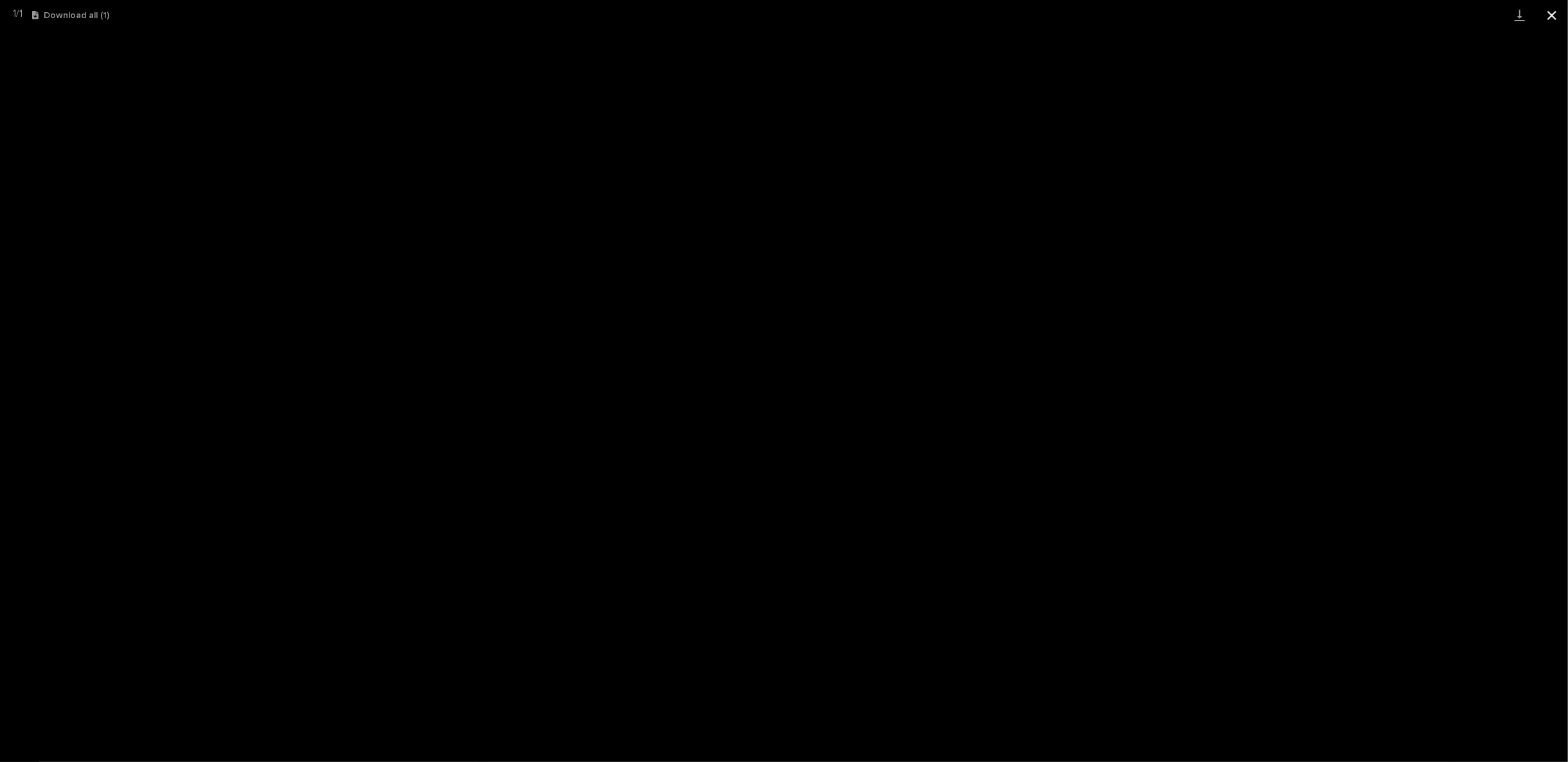
click at [1545, 19] on button "Close gallery" at bounding box center [1552, 15] width 32 height 30
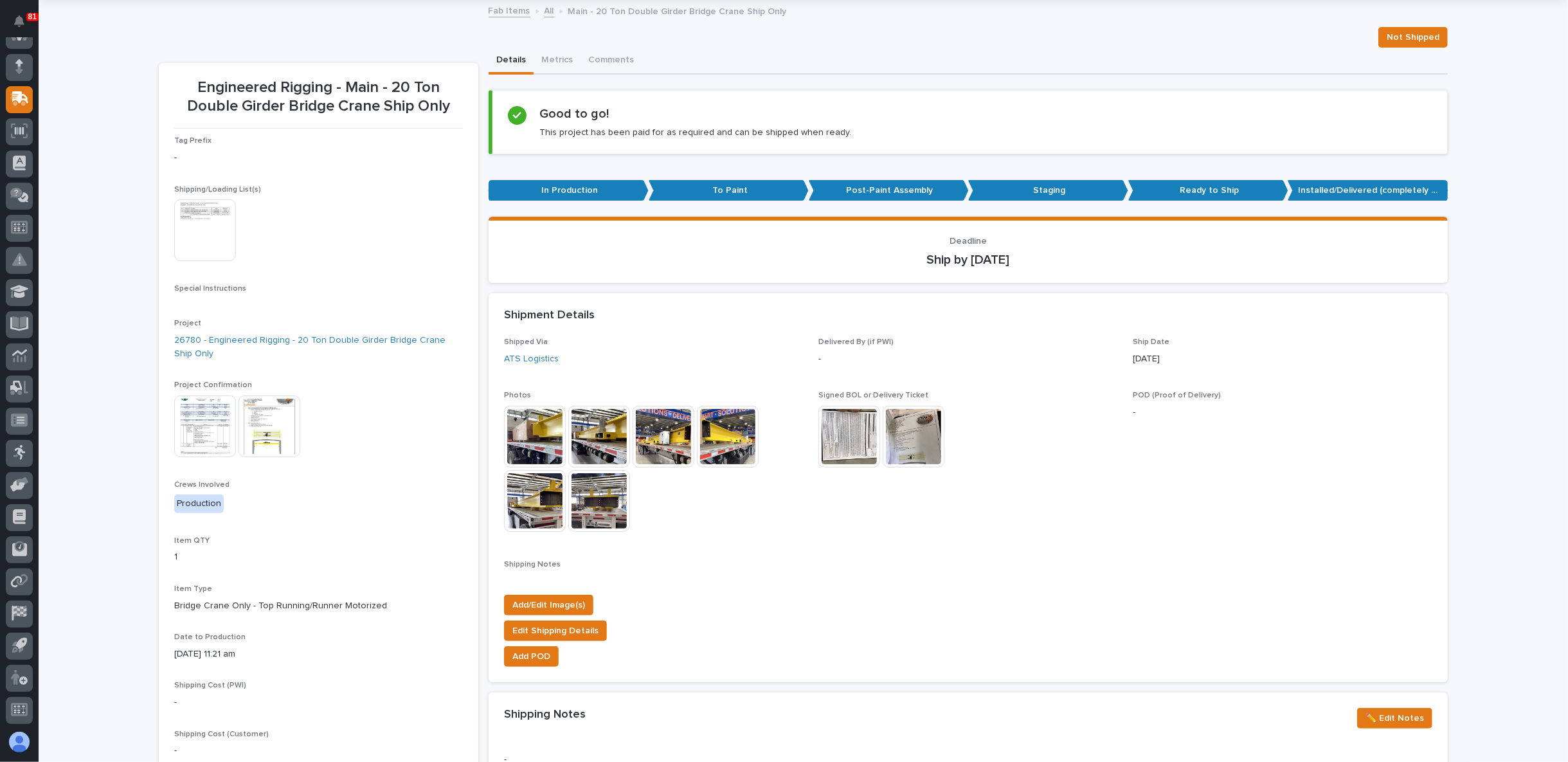
click at [88, 381] on div "Loading... Saving… Loading... Saving… Engineered Rigging - Main - 20 Ton Double…" at bounding box center [804, 670] width 1530 height 1339
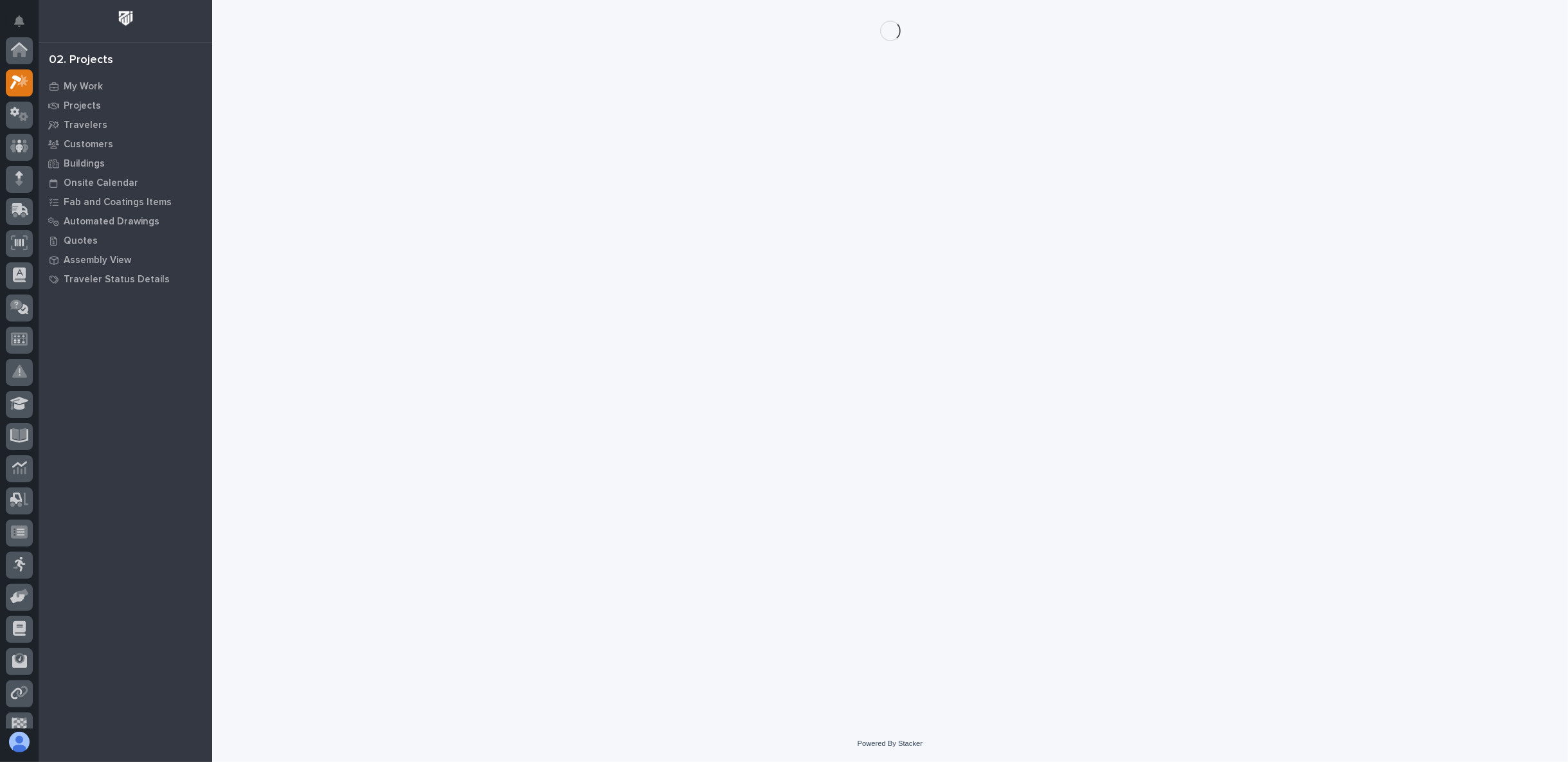
scroll to position [32, 0]
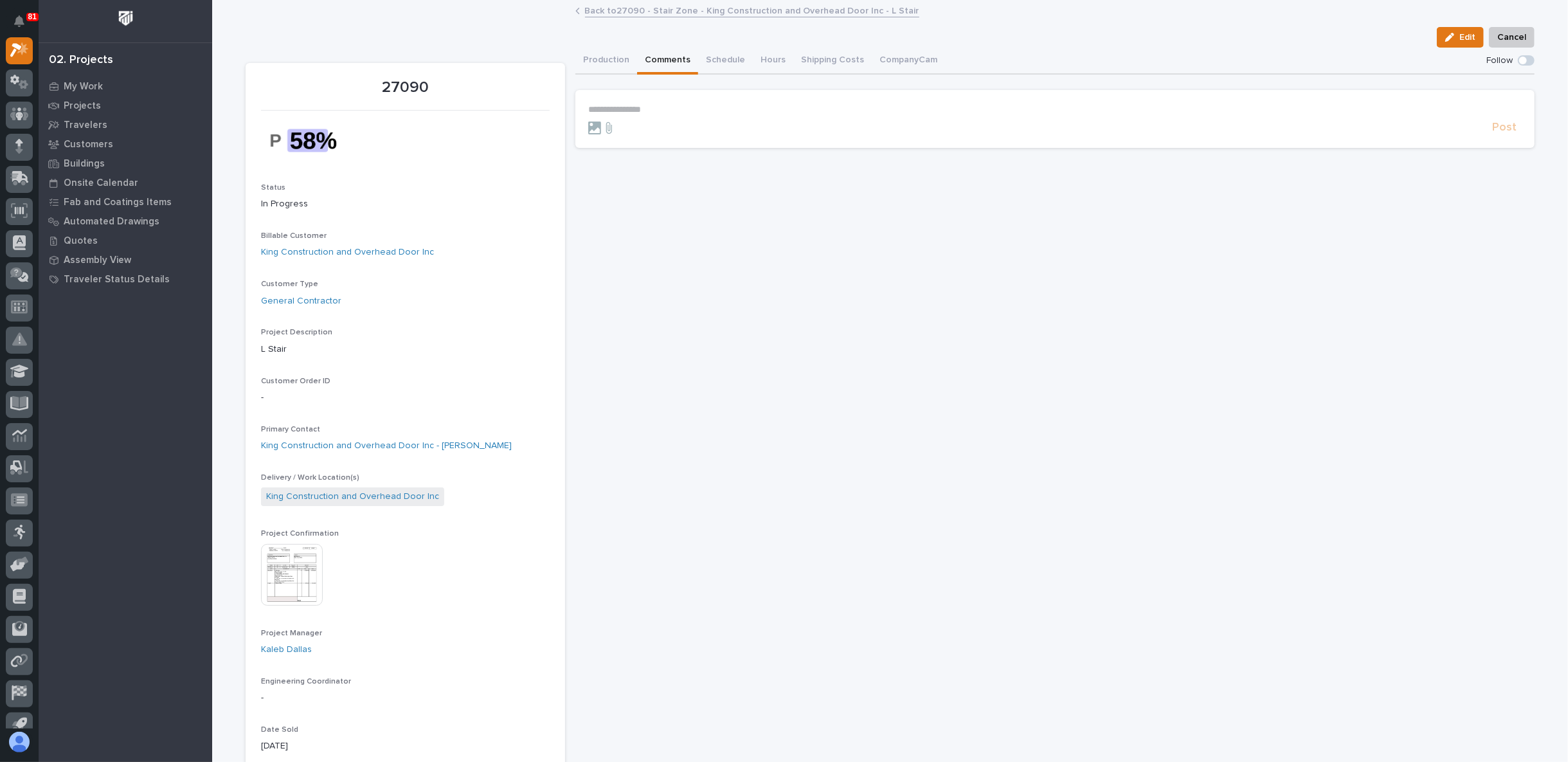
click at [668, 60] on button "Comments" at bounding box center [667, 61] width 61 height 27
click at [606, 66] on button "Production" at bounding box center [606, 61] width 62 height 27
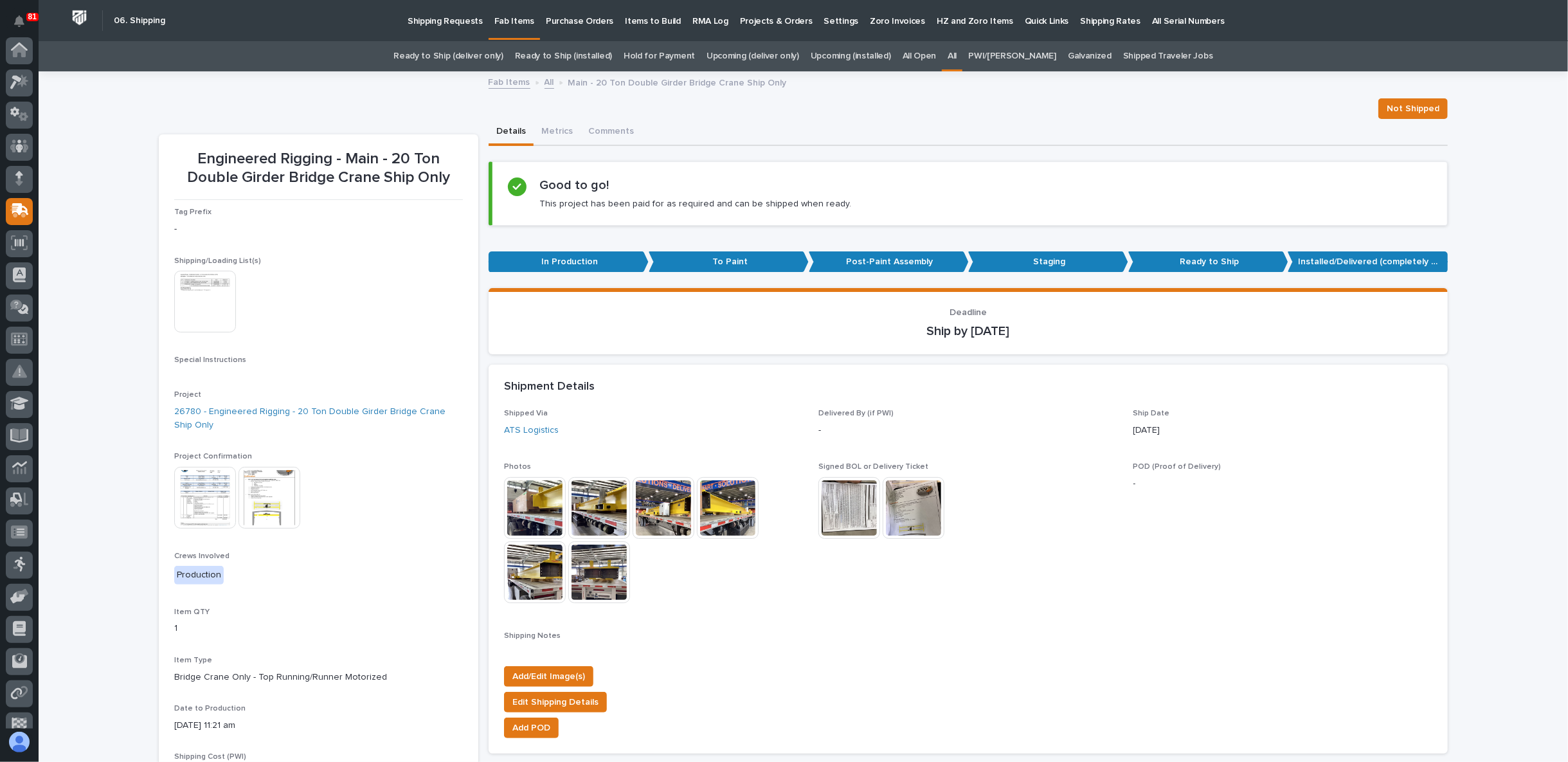
scroll to position [112, 0]
